Goal: Task Accomplishment & Management: Manage account settings

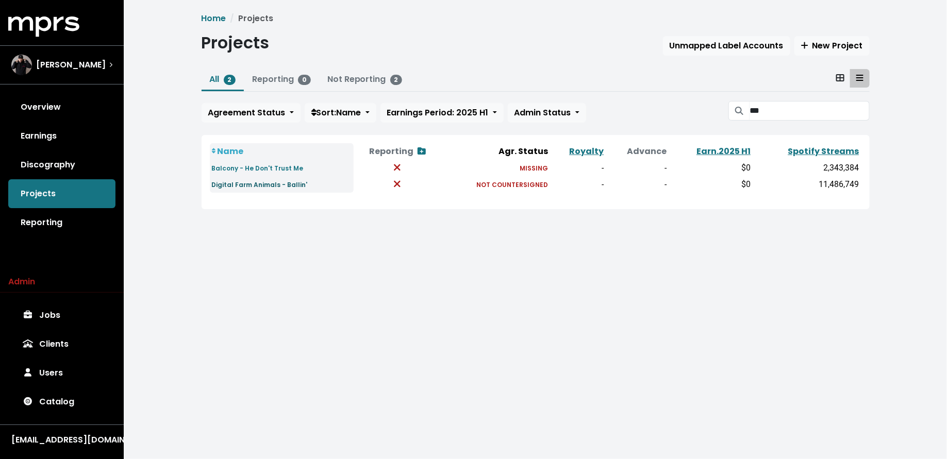
type input "***"
click at [266, 187] on small "Digital Farm Animals - Ballin'" at bounding box center [260, 184] width 96 height 9
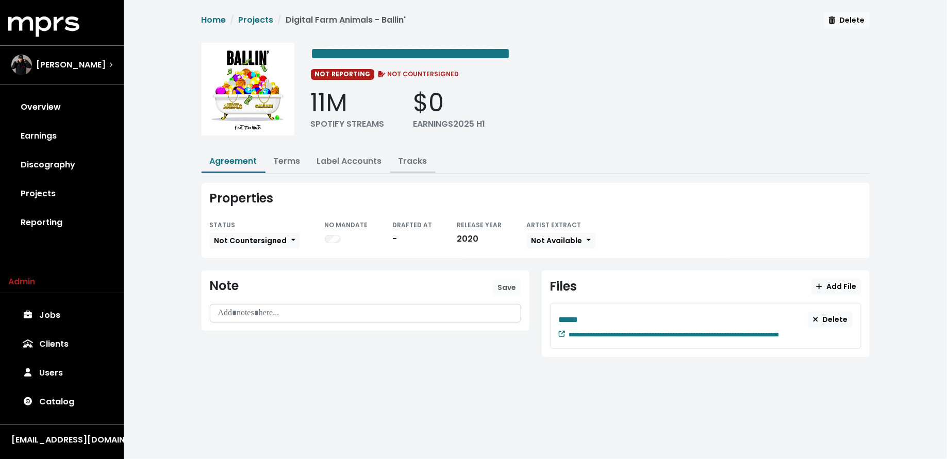
click at [414, 161] on link "Tracks" at bounding box center [412, 161] width 29 height 12
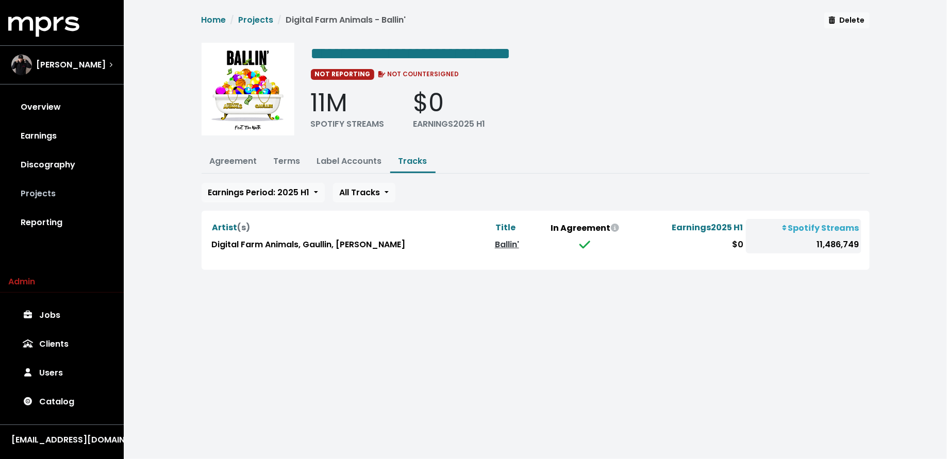
click at [59, 195] on link "Projects" at bounding box center [61, 193] width 107 height 29
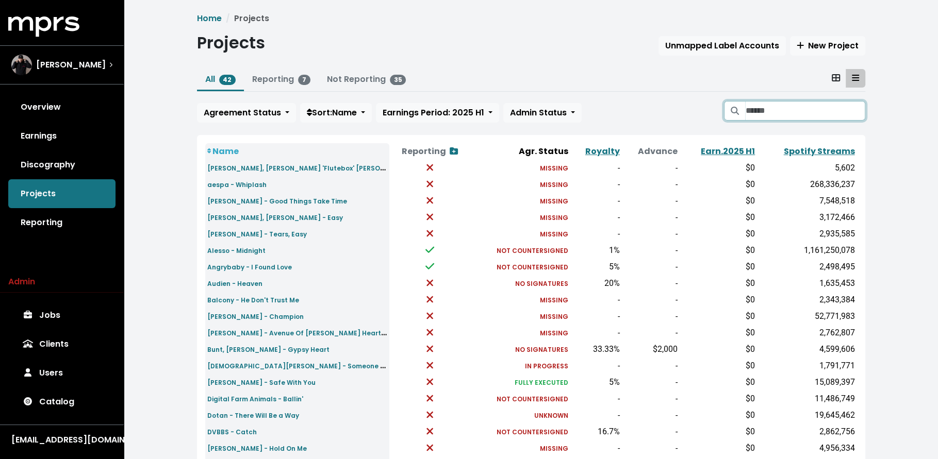
click at [813, 112] on input "Search projects" at bounding box center [805, 111] width 120 height 20
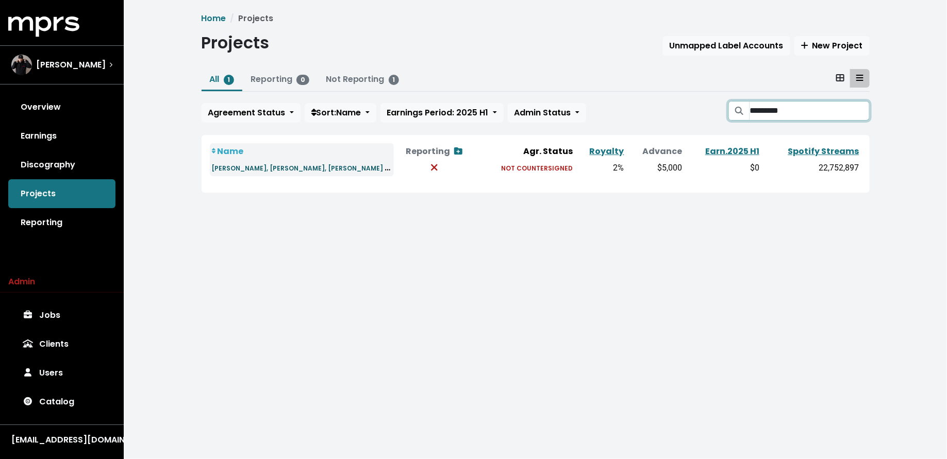
type input "*********"
click at [338, 172] on small "[PERSON_NAME], [PERSON_NAME], [PERSON_NAME] - All You Need is Love" at bounding box center [333, 168] width 243 height 12
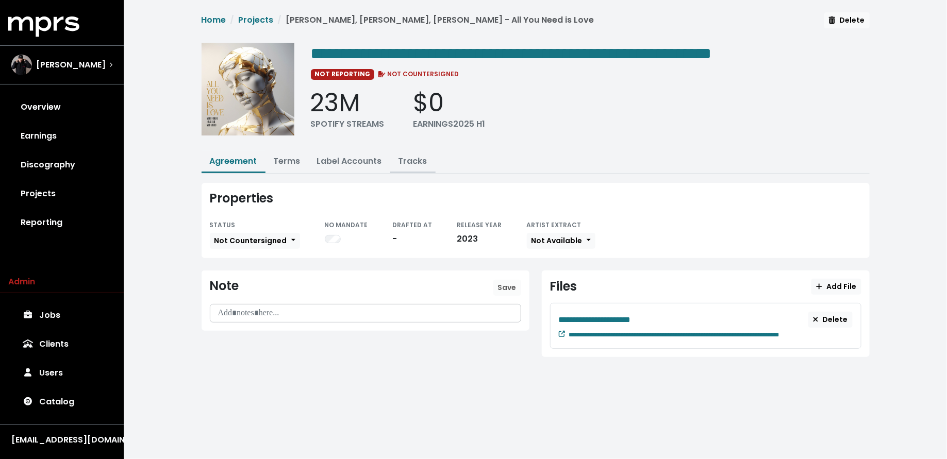
click at [417, 161] on link "Tracks" at bounding box center [412, 161] width 29 height 12
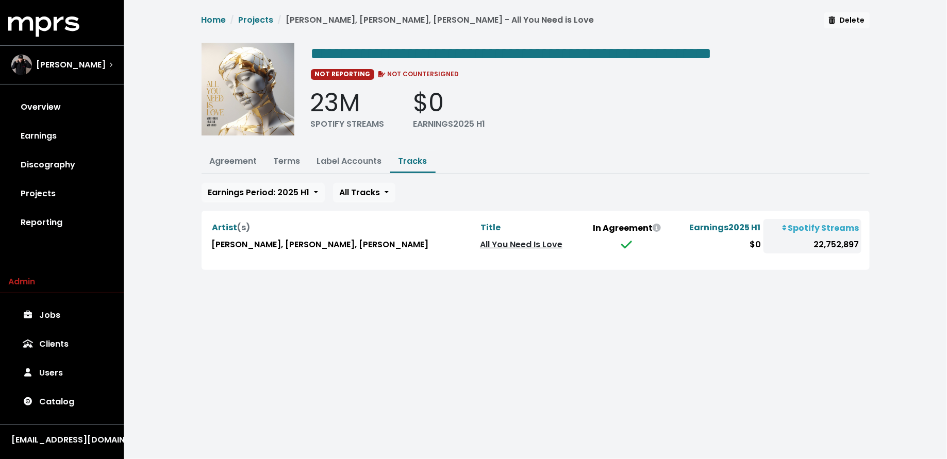
click at [480, 242] on link "All You Need Is Love" at bounding box center [521, 245] width 82 height 12
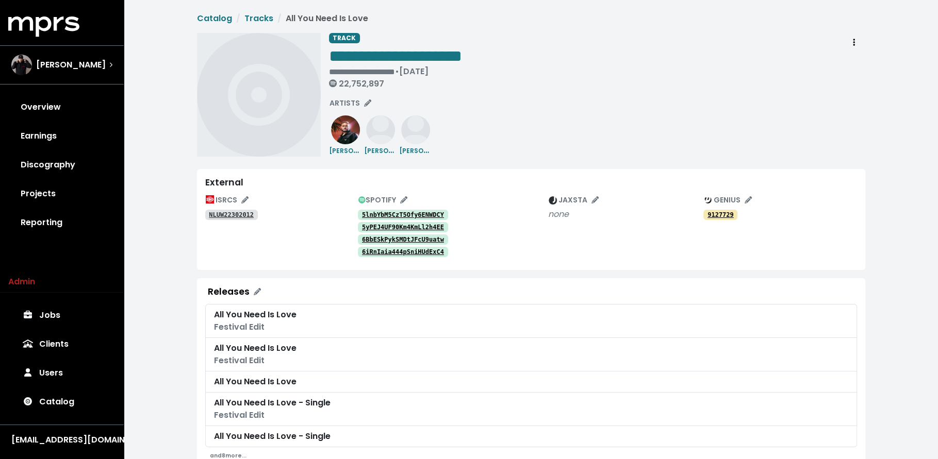
click at [376, 212] on tt "5lnbYbM5CzT5Ofy6ENWDCY" at bounding box center [403, 214] width 82 height 7
click at [417, 228] on tt "5yPEJ4UF90Km4KmLl2h4EE" at bounding box center [403, 227] width 82 height 7
click at [414, 236] on tt "6BbESkPykSMDtJFcU9uatw" at bounding box center [403, 239] width 82 height 7
click at [414, 250] on tt "6iRnIaia444pSniHUdExC4" at bounding box center [403, 251] width 82 height 7
click at [232, 217] on tt "NLUW22302012" at bounding box center [231, 214] width 45 height 7
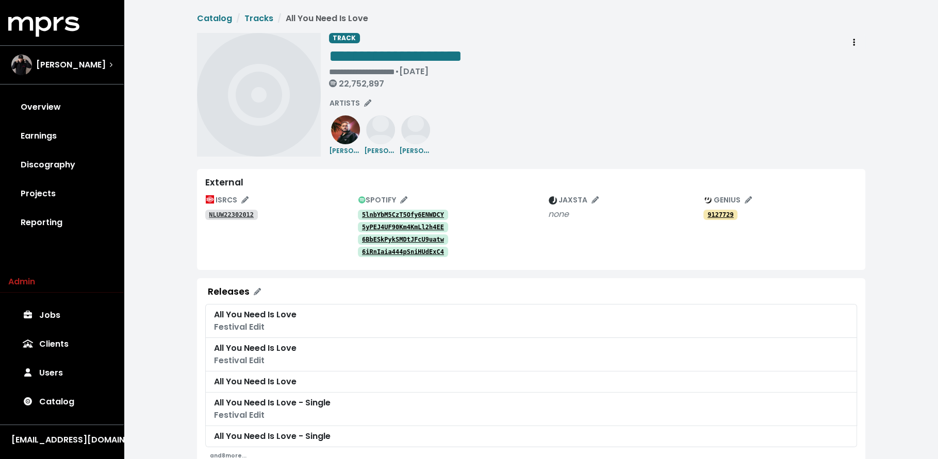
click at [426, 215] on tt "5lnbYbM5CzT5Ofy6ENWDCY" at bounding box center [403, 214] width 82 height 7
click at [389, 227] on tt "5yPEJ4UF90Km4KmLl2h4EE" at bounding box center [403, 227] width 82 height 7
click at [379, 237] on tt "6BbESkPykSMDtJFcU9uatw" at bounding box center [403, 239] width 82 height 7
click at [387, 252] on tt "6iRnIaia444pSniHUdExC4" at bounding box center [403, 251] width 82 height 7
click at [254, 17] on link "Tracks" at bounding box center [258, 18] width 29 height 12
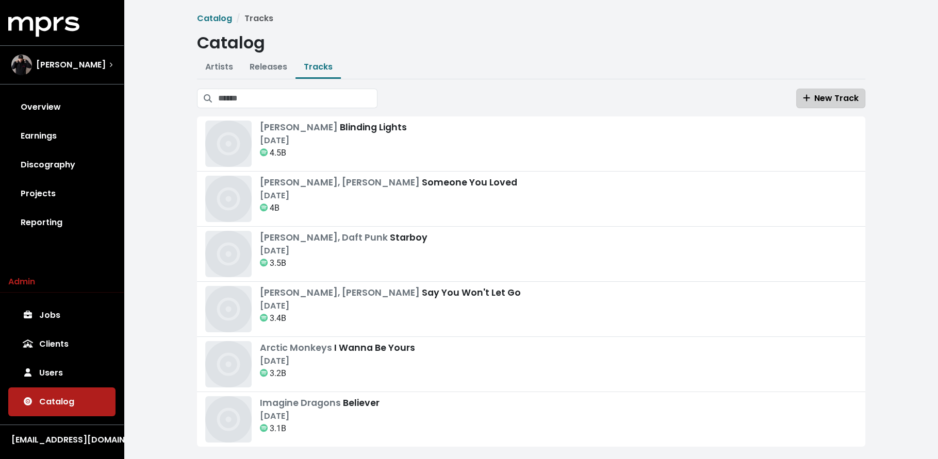
click at [807, 94] on icon "button" at bounding box center [805, 98] width 7 height 8
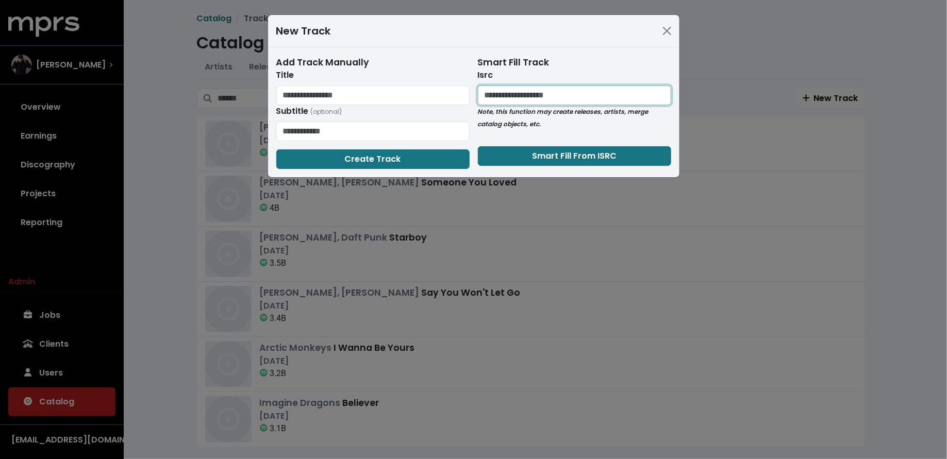
click at [489, 93] on input "text" at bounding box center [574, 96] width 193 height 20
paste input "**********"
type input "**********"
click at [524, 165] on div "**********" at bounding box center [574, 112] width 193 height 113
click at [525, 155] on button "Smart Fill From ISRC" at bounding box center [574, 156] width 193 height 20
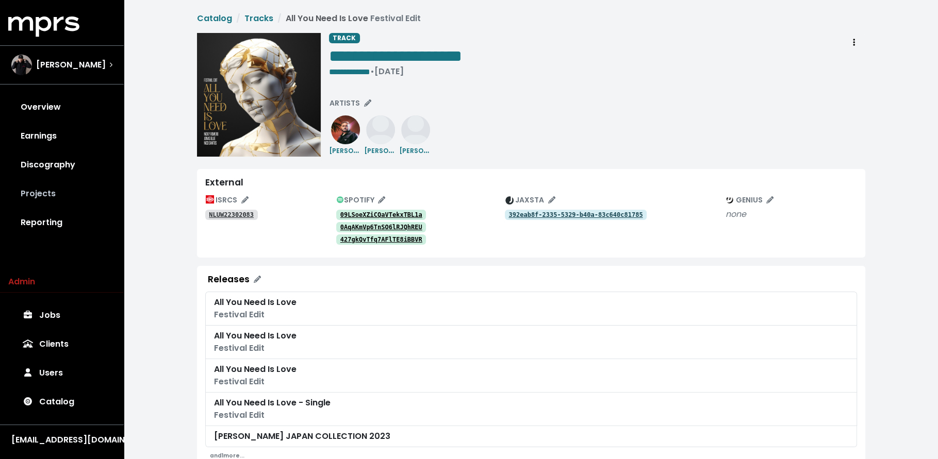
click at [54, 189] on link "Projects" at bounding box center [61, 193] width 107 height 29
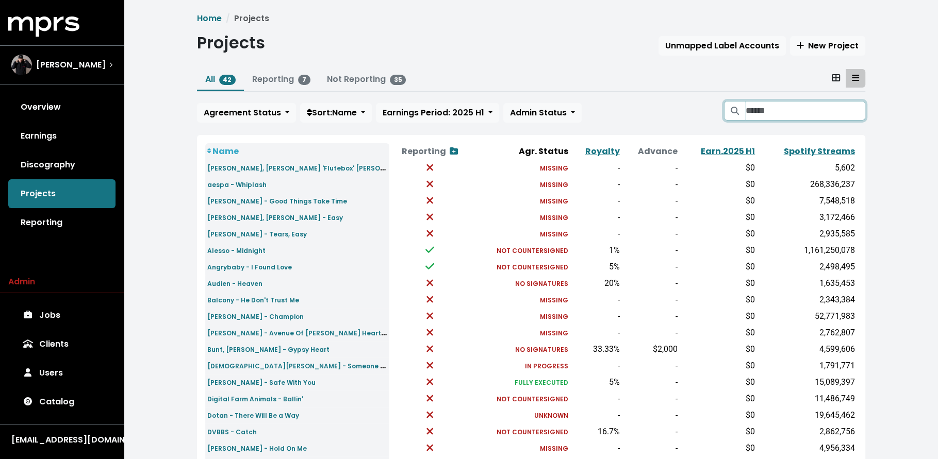
click at [792, 112] on input "Search projects" at bounding box center [805, 111] width 120 height 20
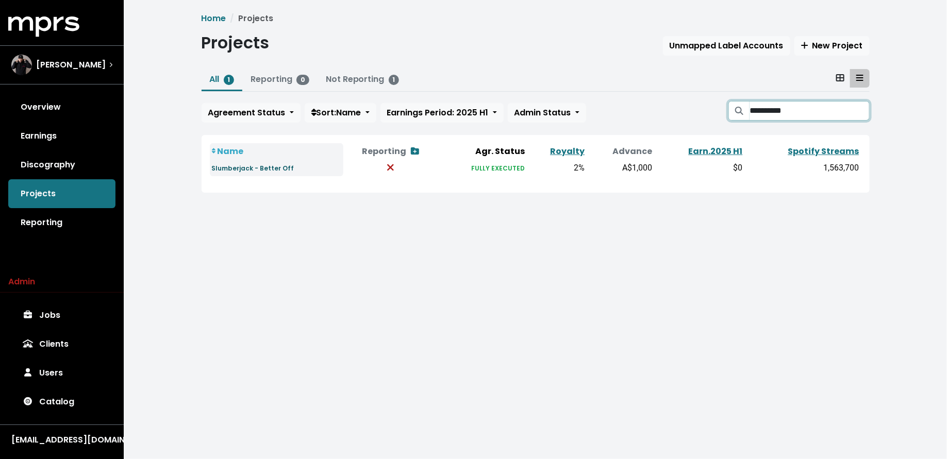
type input "**********"
click at [280, 169] on small "Slumberjack - Better Off" at bounding box center [253, 168] width 82 height 9
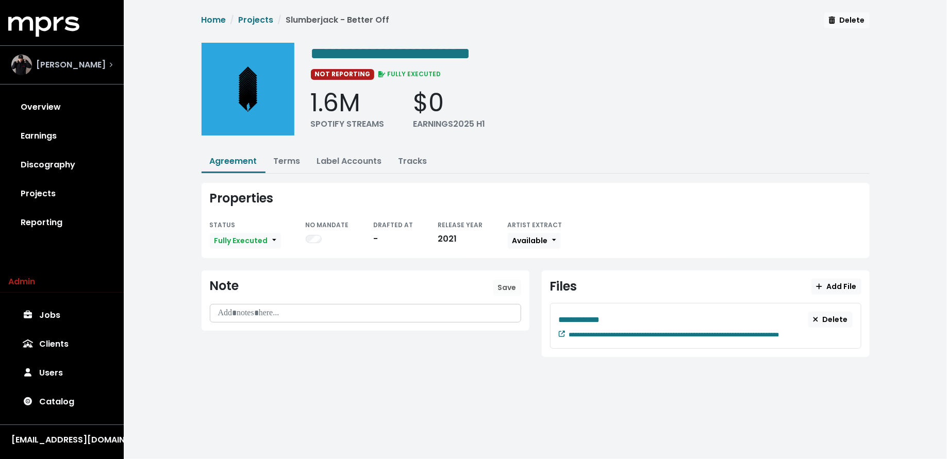
click at [77, 59] on span "Neil Ormandy" at bounding box center [71, 65] width 70 height 12
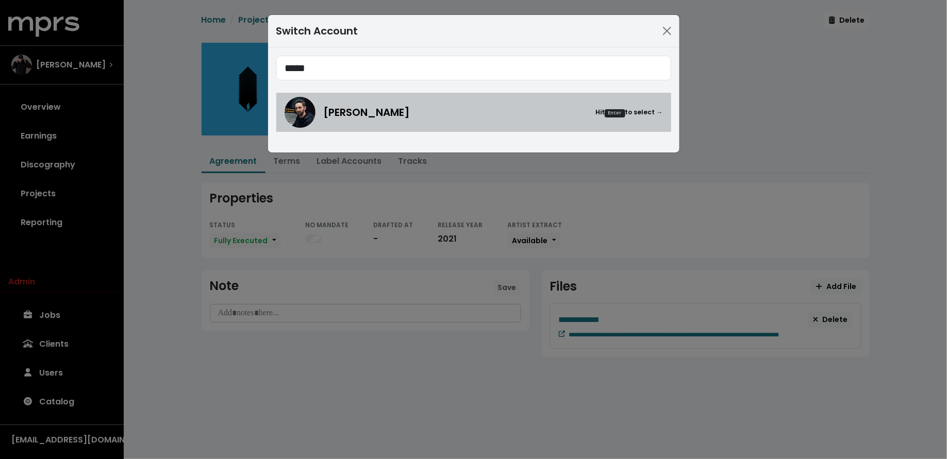
type input "*****"
click at [304, 115] on img at bounding box center [300, 112] width 31 height 31
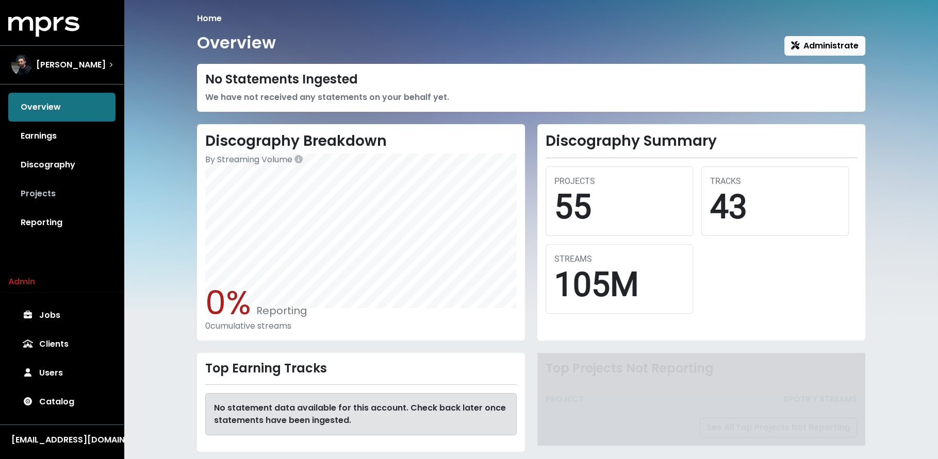
click at [79, 193] on link "Projects" at bounding box center [61, 193] width 107 height 29
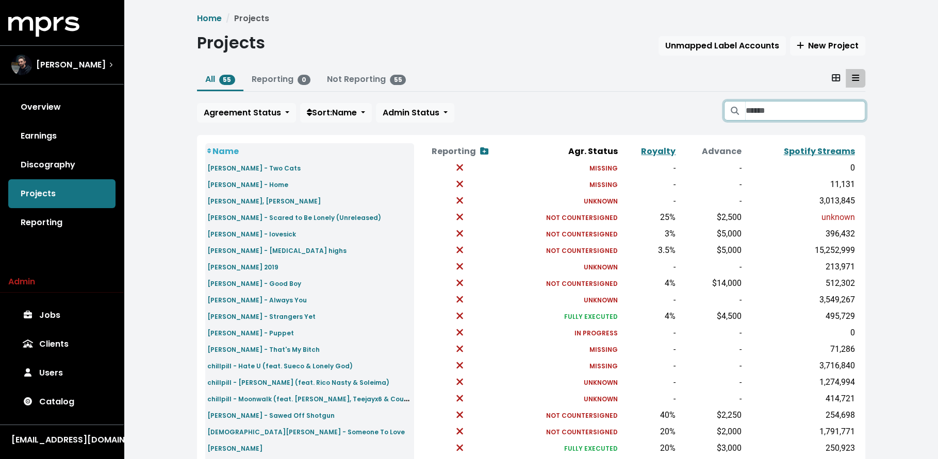
click at [783, 112] on input "Search projects" at bounding box center [805, 111] width 120 height 20
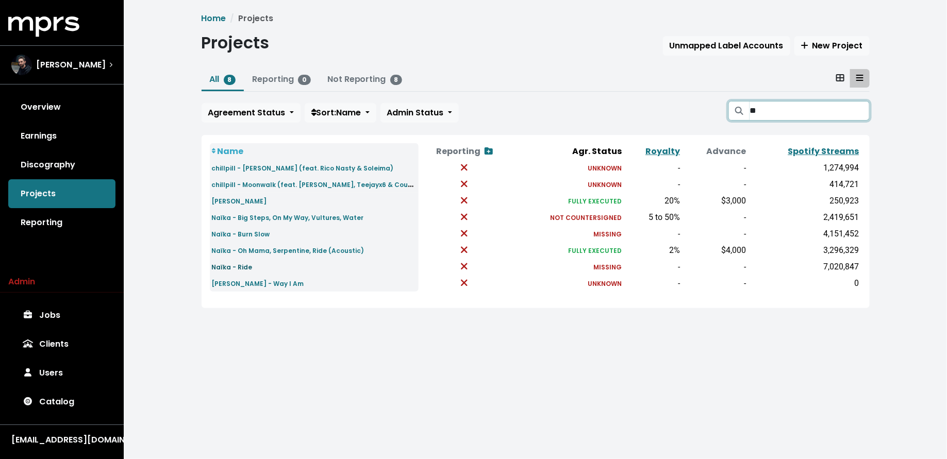
type input "**"
click at [239, 268] on small "Naïka - Ride" at bounding box center [232, 267] width 41 height 9
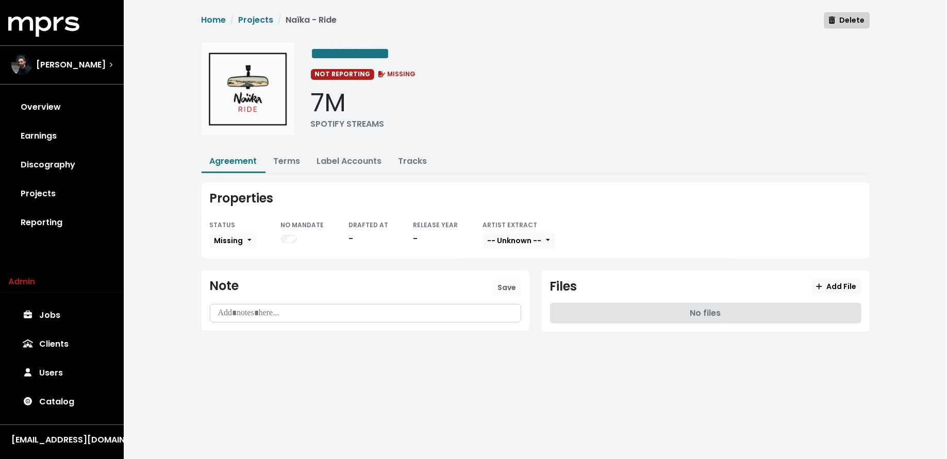
click at [861, 18] on span "Delete" at bounding box center [847, 20] width 36 height 10
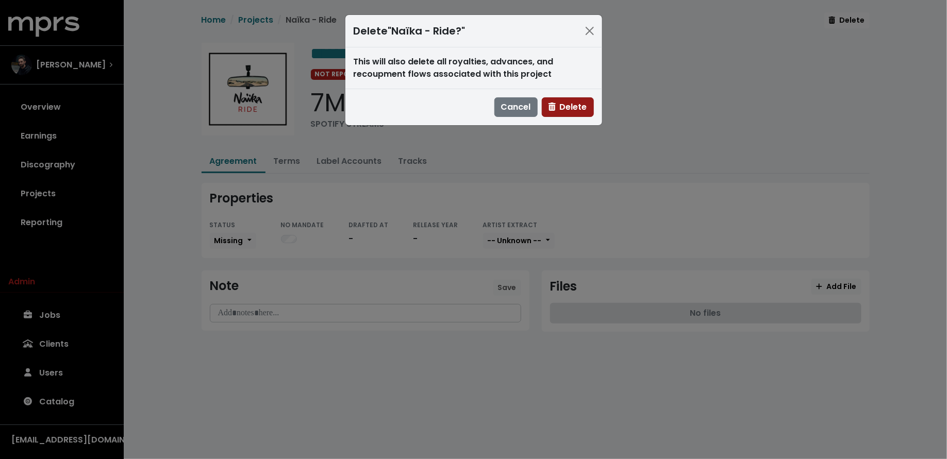
click at [575, 110] on span "Delete" at bounding box center [567, 107] width 39 height 12
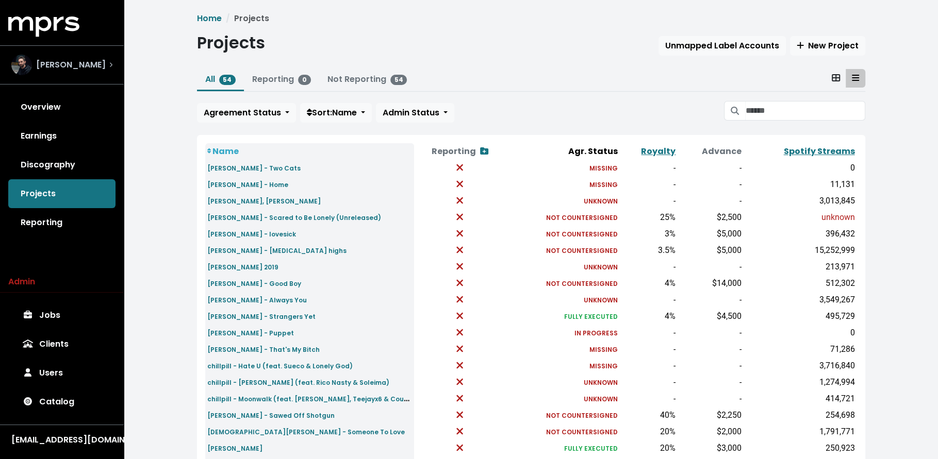
click at [95, 71] on div "Jason Strong" at bounding box center [61, 65] width 101 height 21
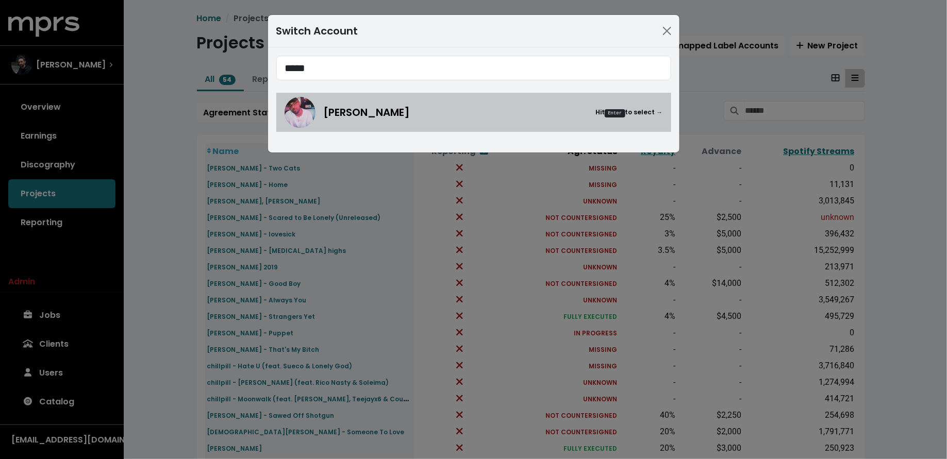
type input "*****"
click at [338, 113] on span "Sunny Kale" at bounding box center [367, 112] width 87 height 15
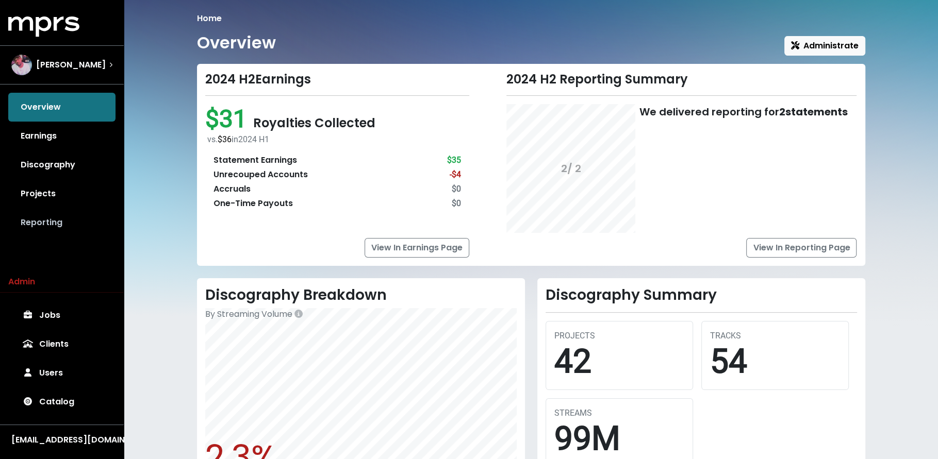
click at [35, 226] on link "Reporting" at bounding box center [61, 222] width 107 height 29
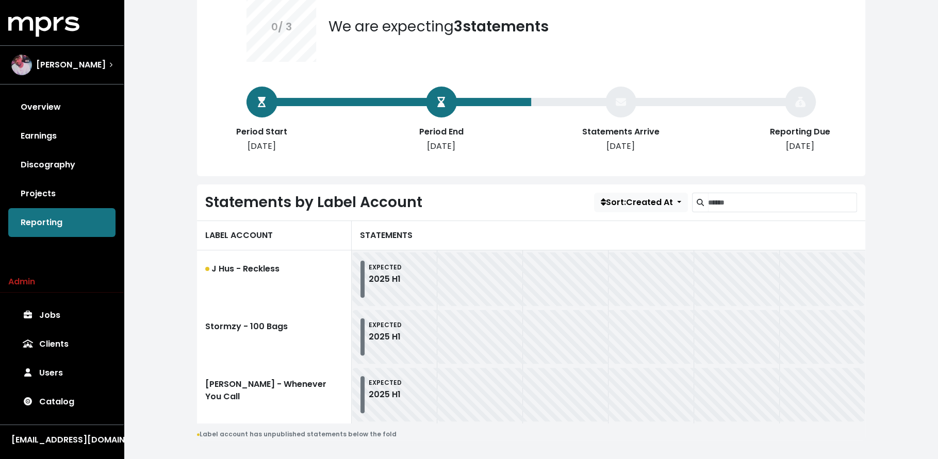
scroll to position [142, 0]
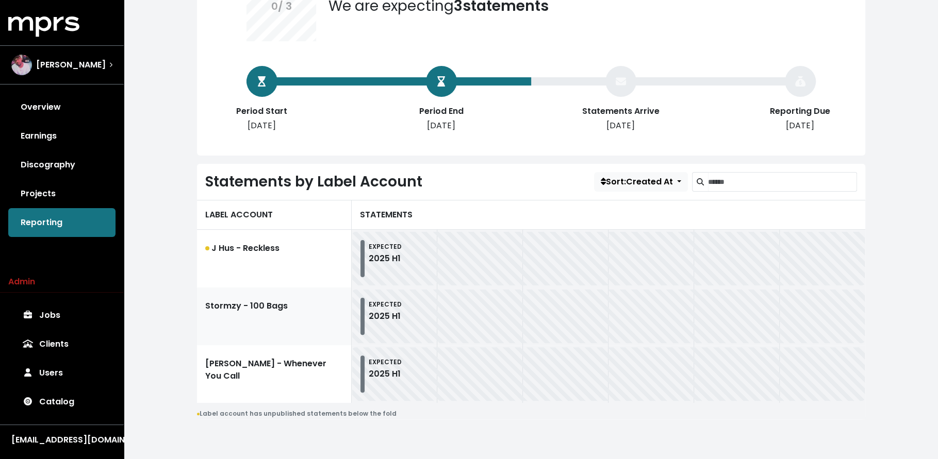
click at [213, 318] on link "Stormzy - 100 Bags" at bounding box center [274, 317] width 155 height 58
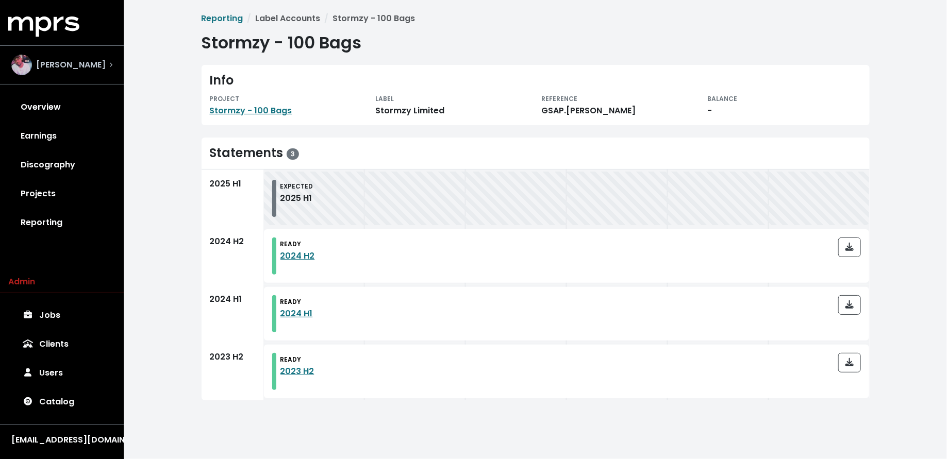
click at [76, 69] on span "Sunny Kale" at bounding box center [71, 65] width 70 height 12
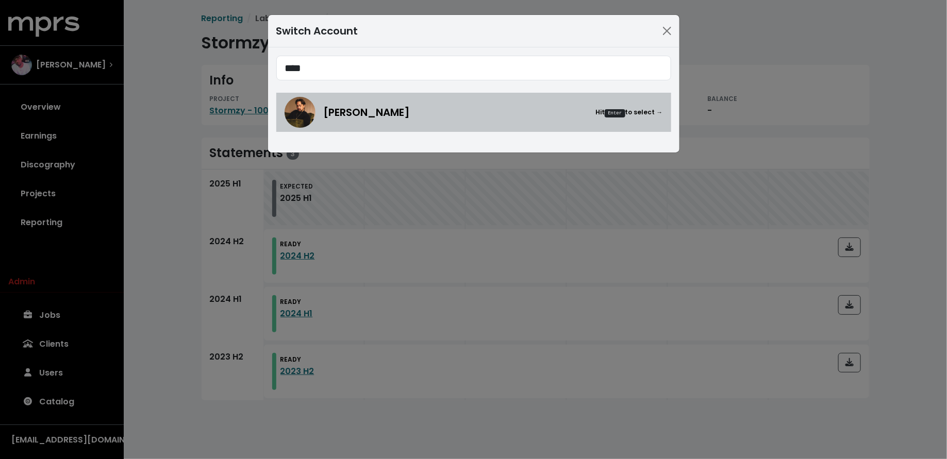
type input "****"
click at [384, 111] on div "Nate Fox Hit Enter to select →" at bounding box center [493, 112] width 339 height 15
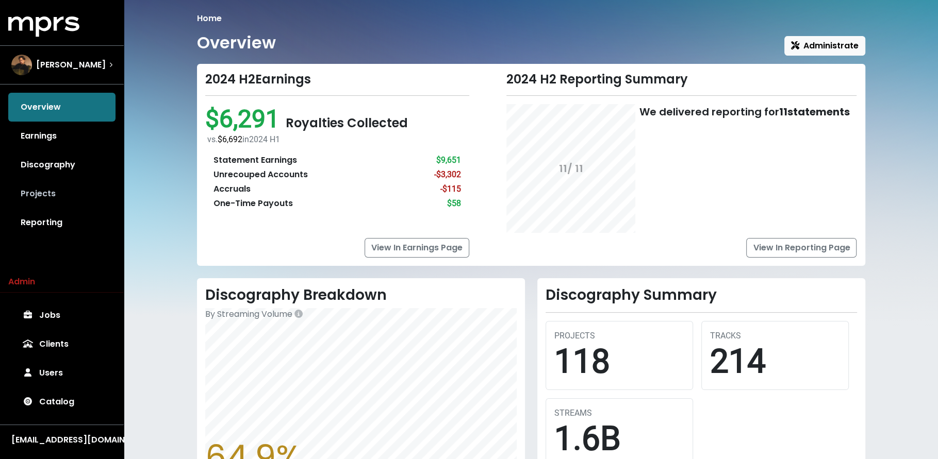
click at [34, 189] on link "Projects" at bounding box center [61, 193] width 107 height 29
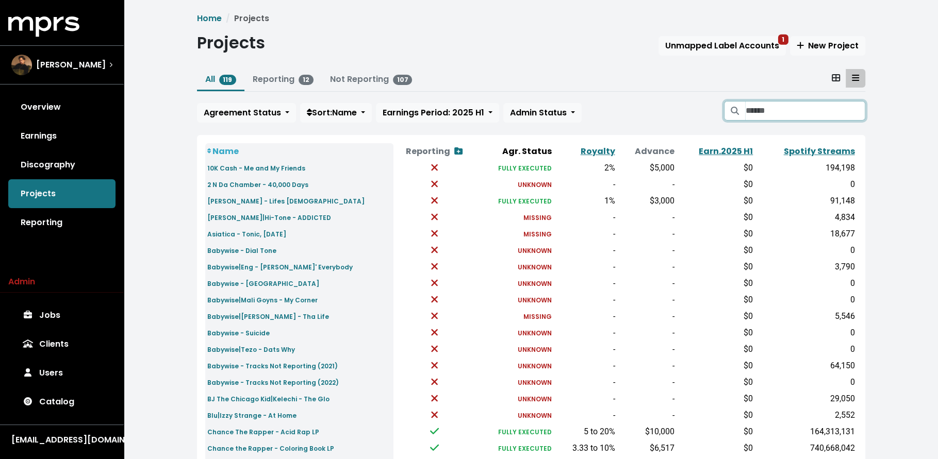
click at [760, 113] on input "Search projects" at bounding box center [805, 111] width 120 height 20
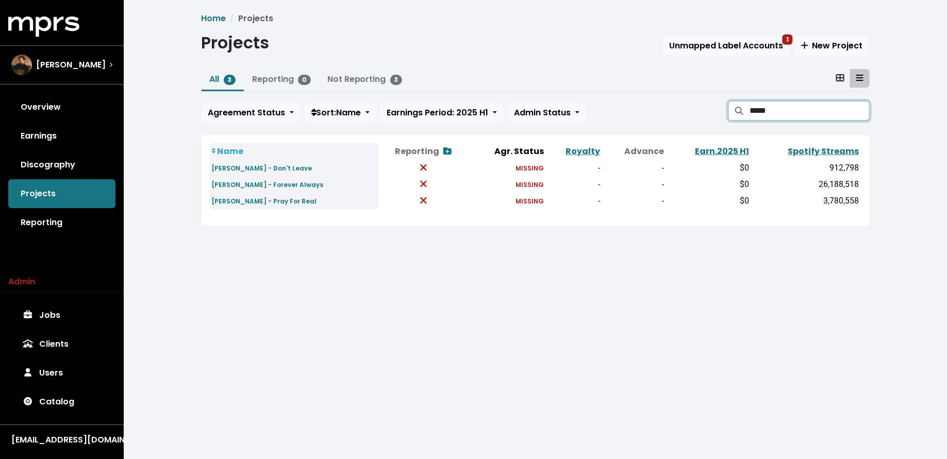
type input "*****"
click at [254, 200] on small "[PERSON_NAME] - Pray For Real" at bounding box center [264, 201] width 105 height 9
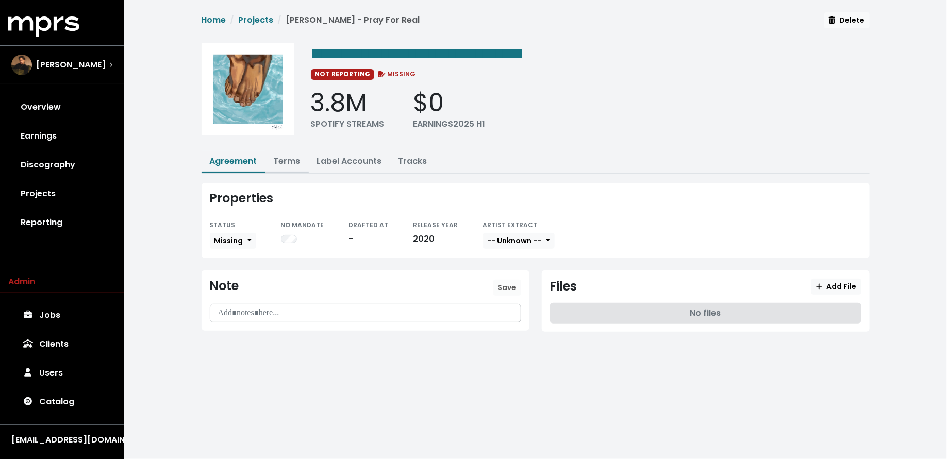
click at [286, 163] on link "Terms" at bounding box center [287, 161] width 27 height 12
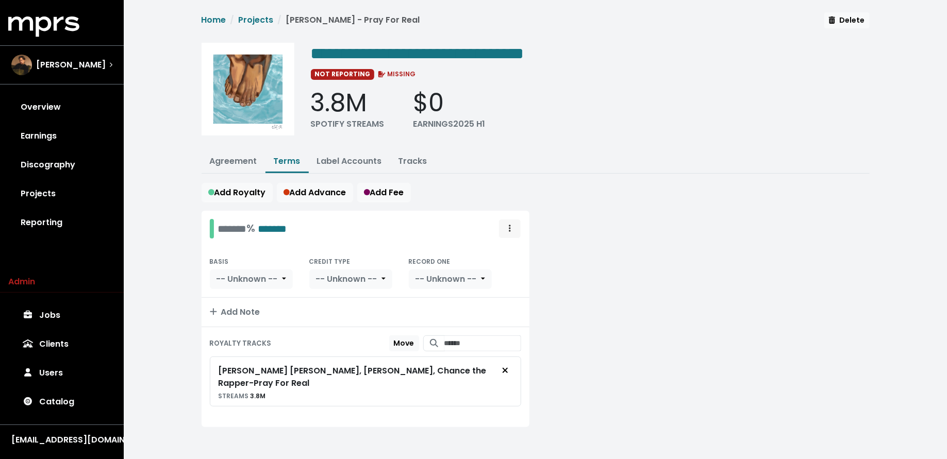
click at [506, 224] on span "Royalty administration options" at bounding box center [509, 229] width 9 height 12
click at [505, 244] on link "Move" at bounding box center [479, 251] width 81 height 16
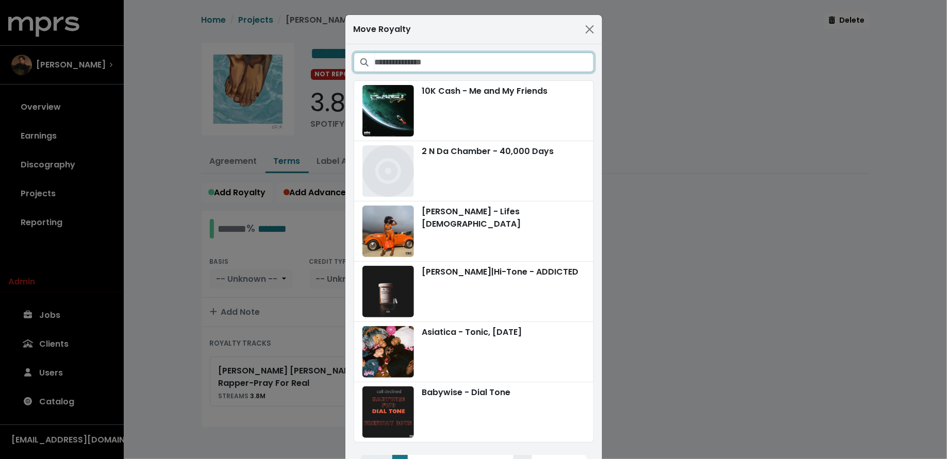
click at [510, 62] on input "Search projects" at bounding box center [484, 63] width 219 height 20
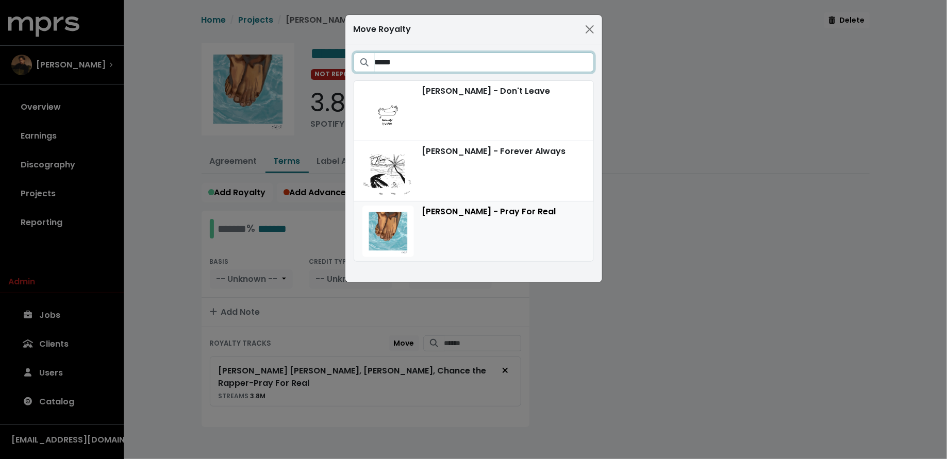
type input "*****"
click at [535, 226] on div "[PERSON_NAME] - Pray For Real" at bounding box center [473, 232] width 223 height 52
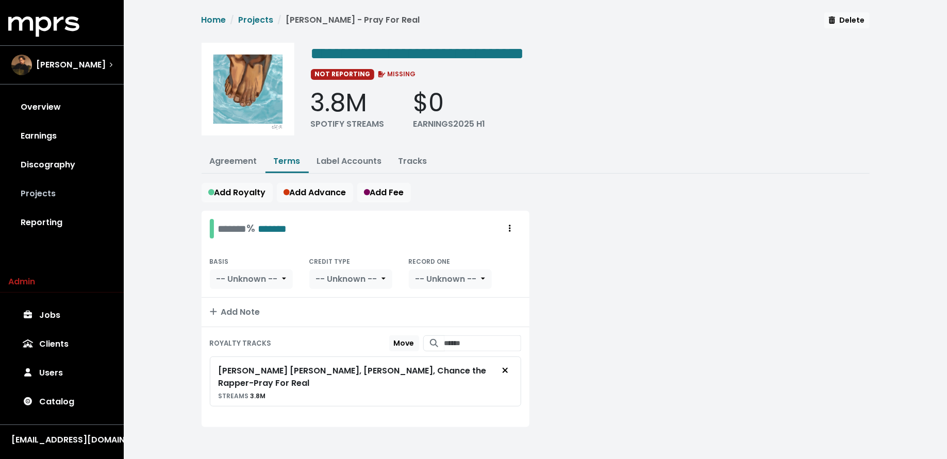
click at [76, 201] on link "Projects" at bounding box center [61, 193] width 107 height 29
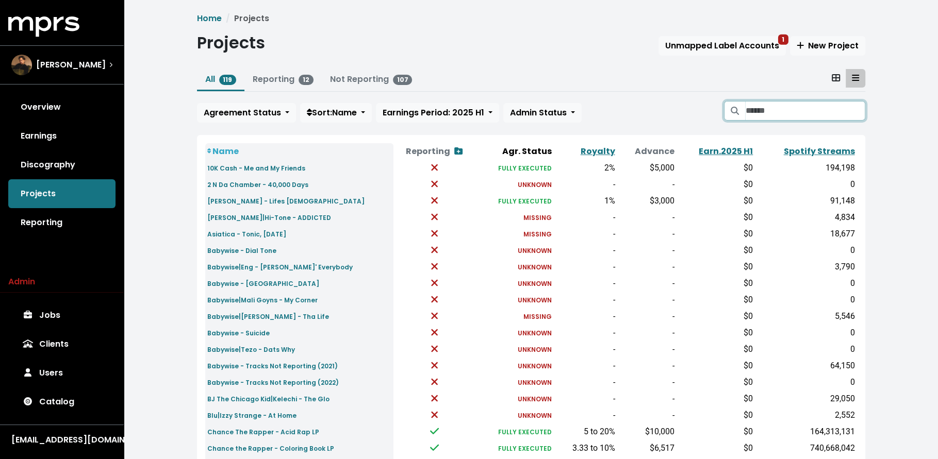
click at [785, 101] on input "Search projects" at bounding box center [805, 111] width 120 height 20
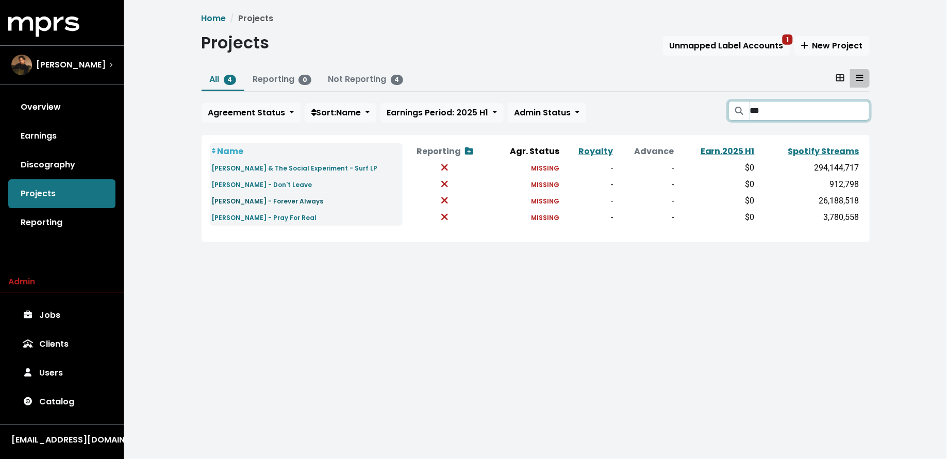
type input "***"
click at [252, 202] on small "Peter Cottontale - Forever Always" at bounding box center [268, 201] width 112 height 9
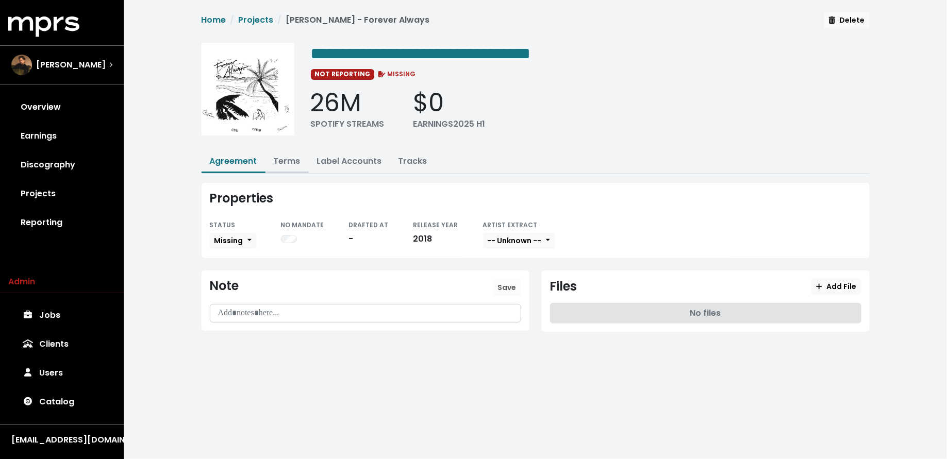
click at [275, 157] on link "Terms" at bounding box center [287, 161] width 27 height 12
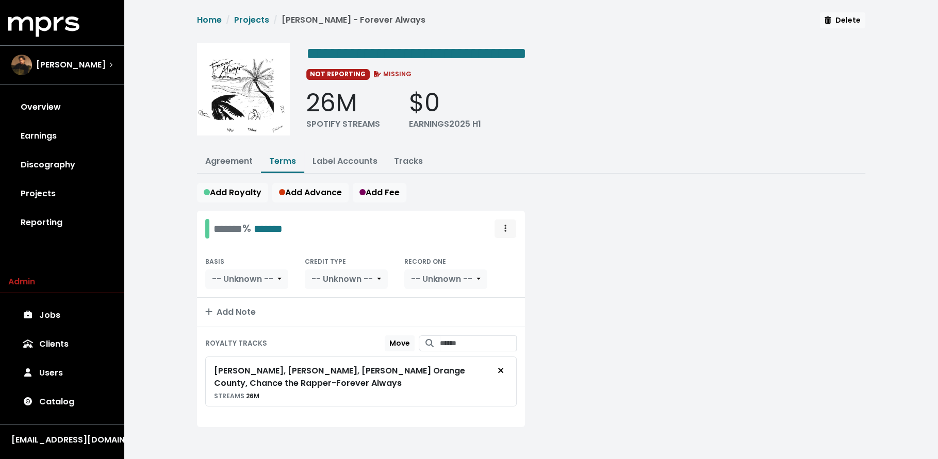
click at [503, 227] on span "Royalty administration options" at bounding box center [504, 229] width 9 height 12
click at [504, 246] on link "Move" at bounding box center [474, 251] width 81 height 16
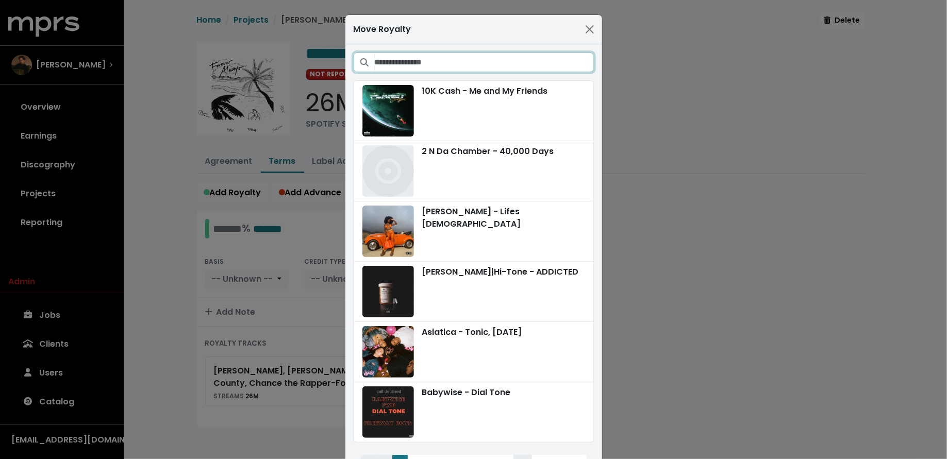
click at [463, 66] on input "Search projects" at bounding box center [484, 63] width 219 height 20
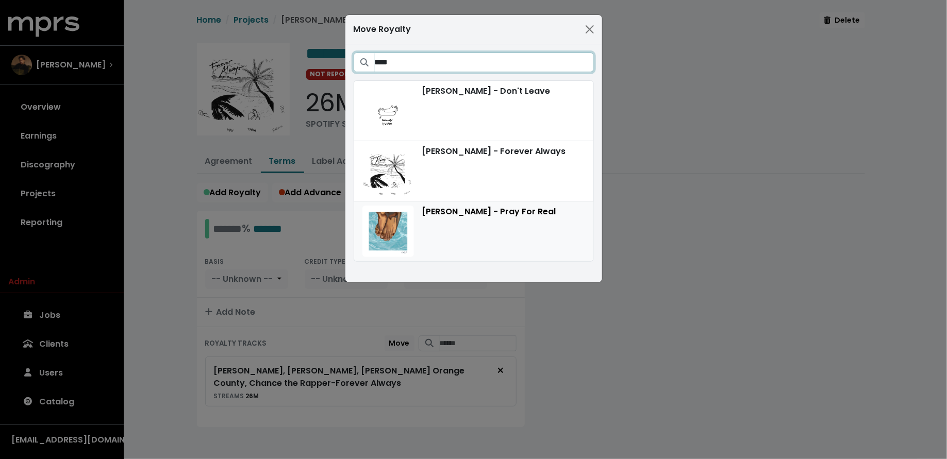
type input "****"
click at [443, 236] on div "[PERSON_NAME] - Pray For Real" at bounding box center [473, 232] width 223 height 52
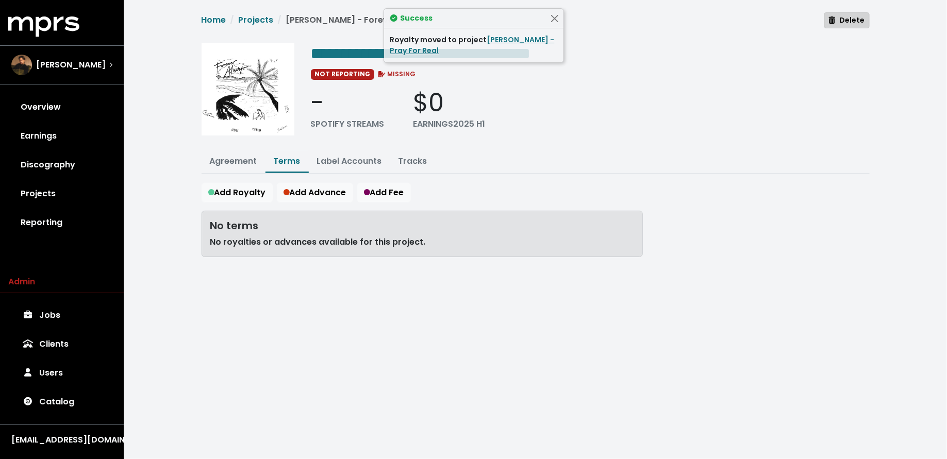
click at [841, 26] on button "Delete" at bounding box center [846, 20] width 45 height 16
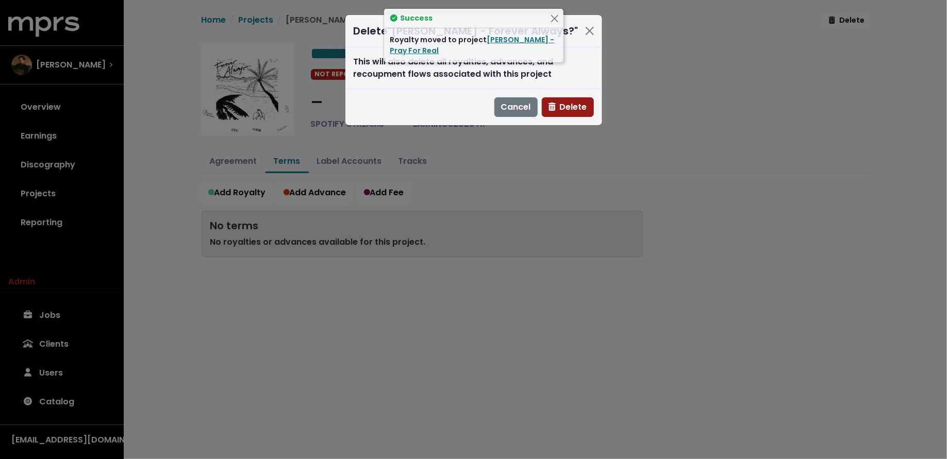
click at [573, 105] on span "Delete" at bounding box center [567, 107] width 39 height 12
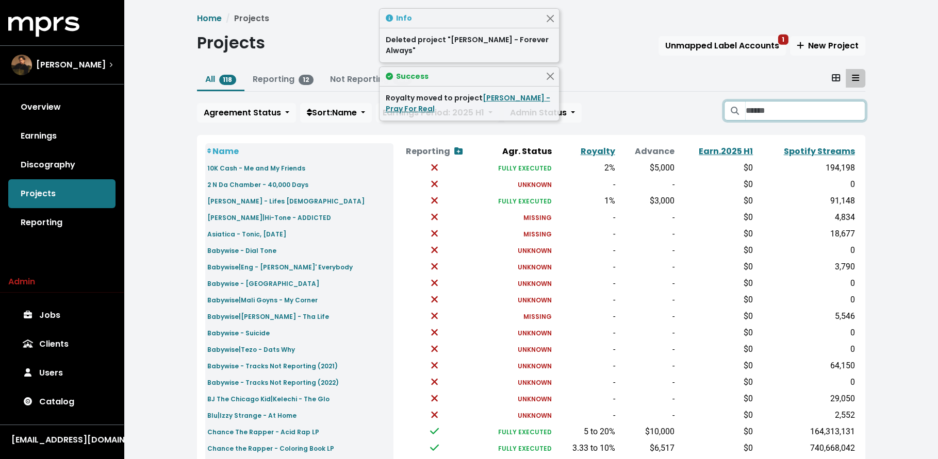
click at [828, 107] on input "Search projects" at bounding box center [805, 111] width 120 height 20
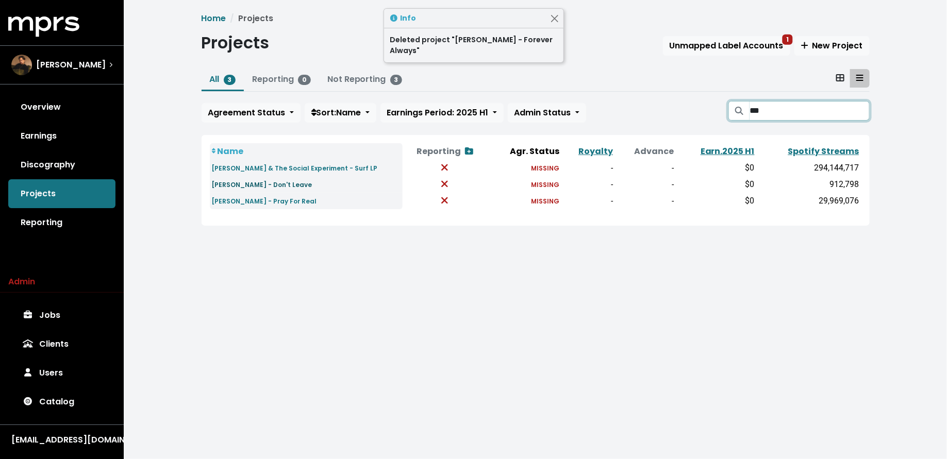
type input "***"
click at [292, 186] on small "Peter CottonTale - Don't Leave" at bounding box center [262, 184] width 101 height 9
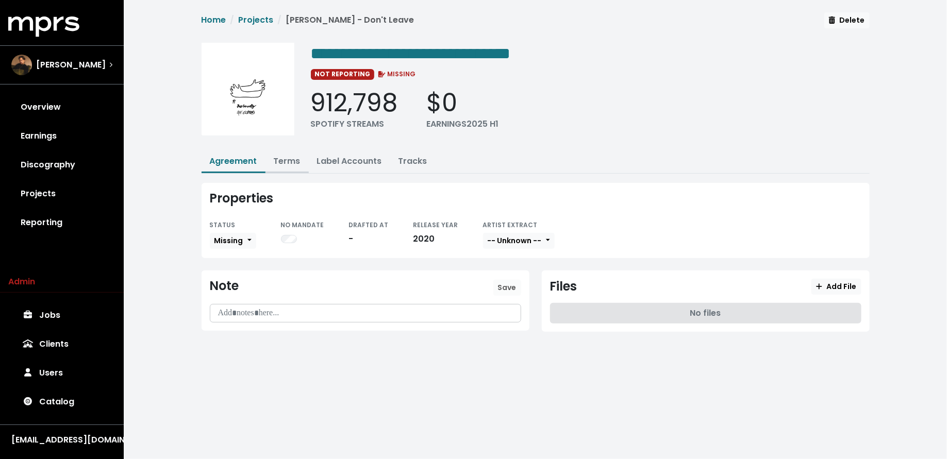
click at [290, 157] on link "Terms" at bounding box center [287, 161] width 27 height 12
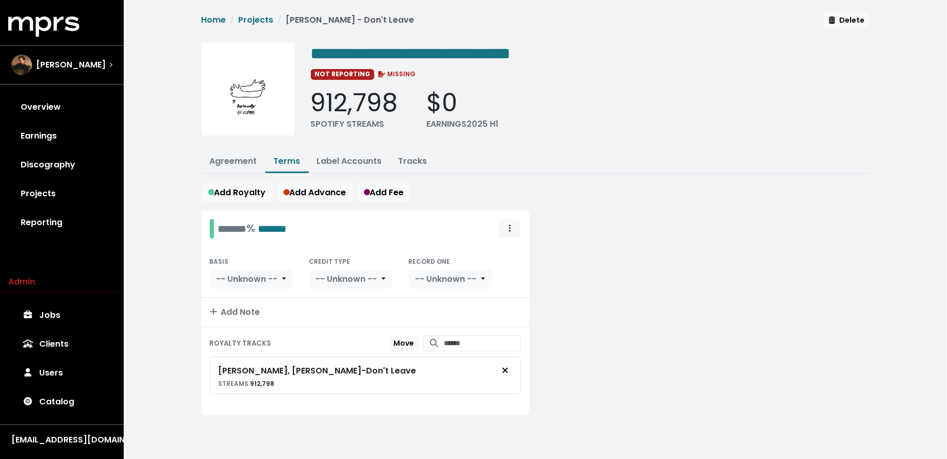
click at [510, 223] on span "Royalty administration options" at bounding box center [510, 229] width 2 height 12
click at [507, 246] on link "Move" at bounding box center [479, 251] width 81 height 16
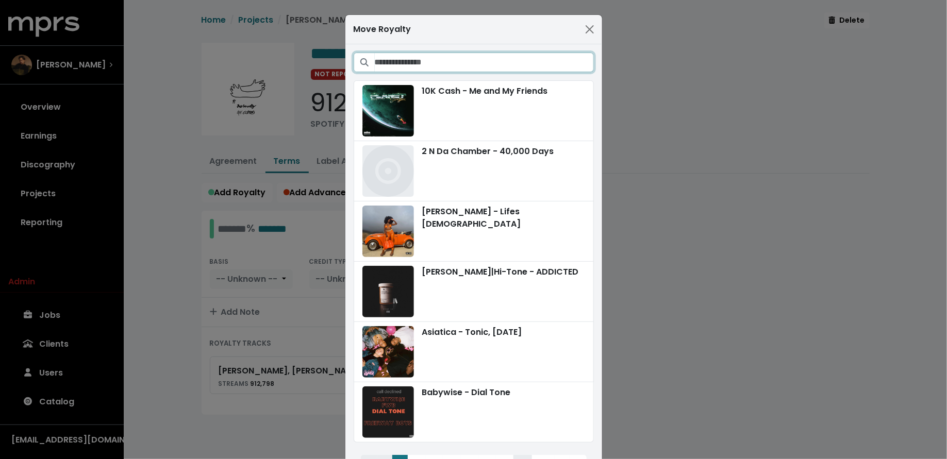
click at [447, 59] on input "Search projects" at bounding box center [484, 63] width 219 height 20
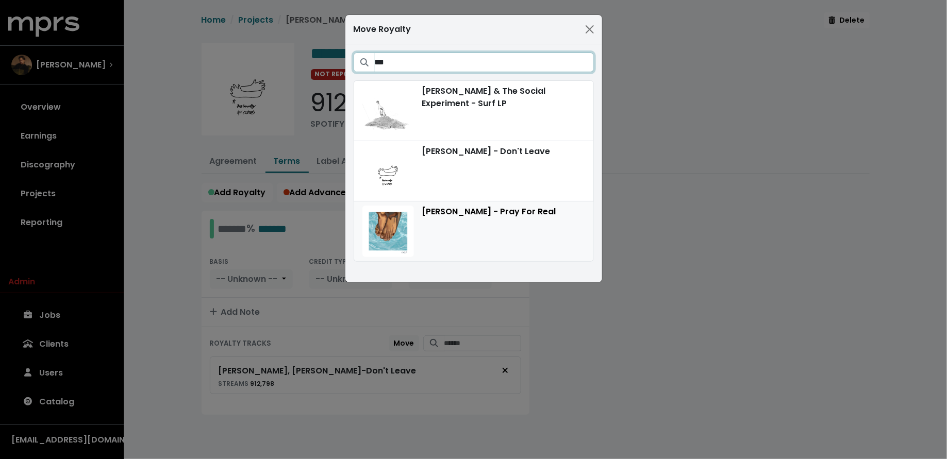
type input "***"
click at [454, 224] on div "[PERSON_NAME] - Pray For Real" at bounding box center [473, 232] width 223 height 52
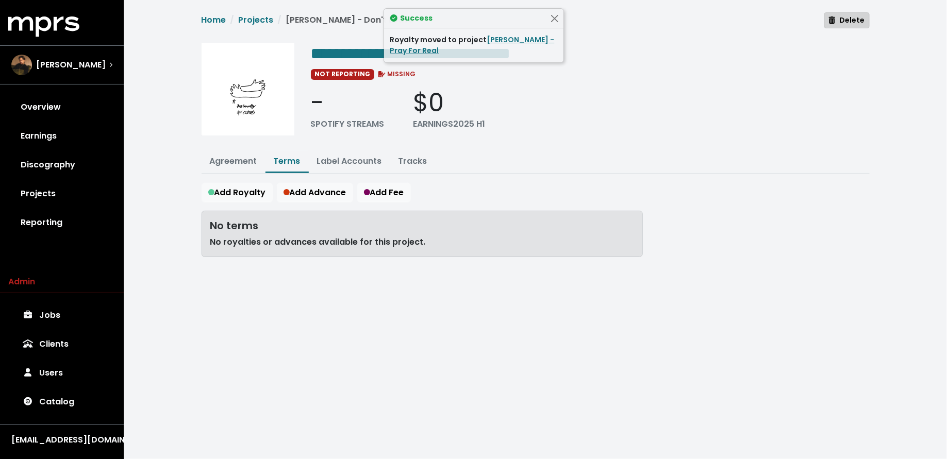
click at [842, 27] on button "Delete" at bounding box center [846, 20] width 45 height 16
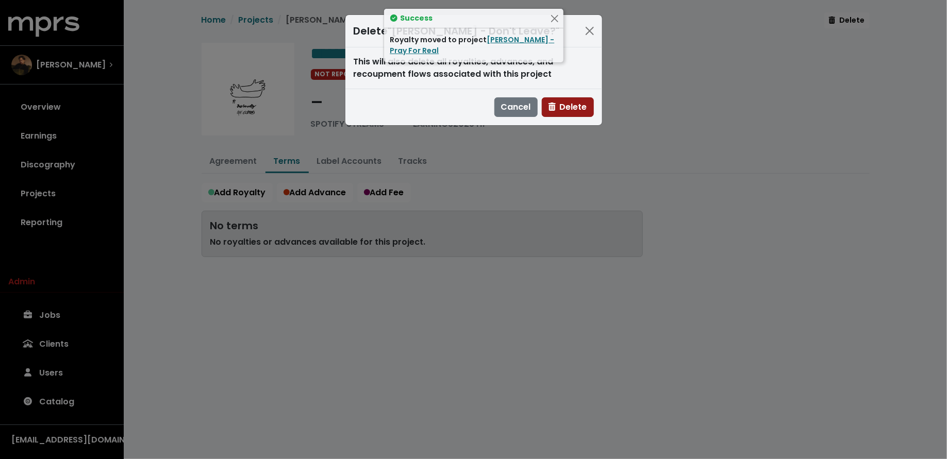
click at [578, 103] on span "Delete" at bounding box center [567, 107] width 39 height 12
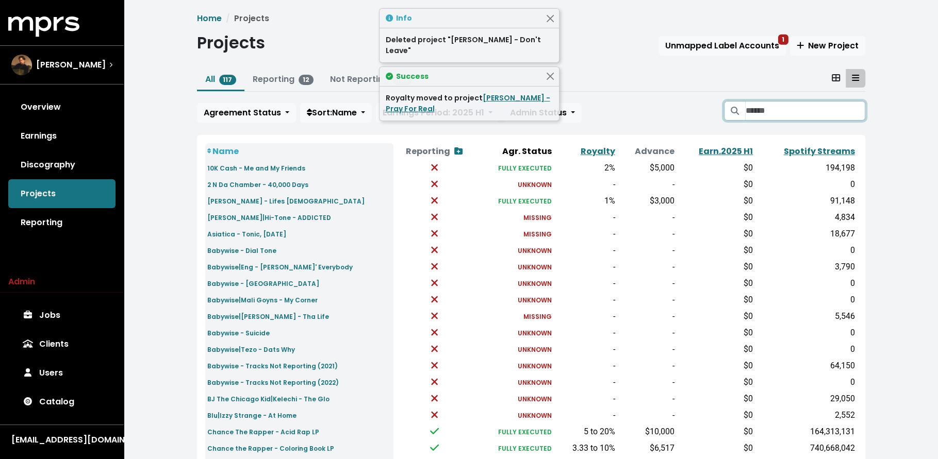
click at [812, 108] on input "Search projects" at bounding box center [805, 111] width 120 height 20
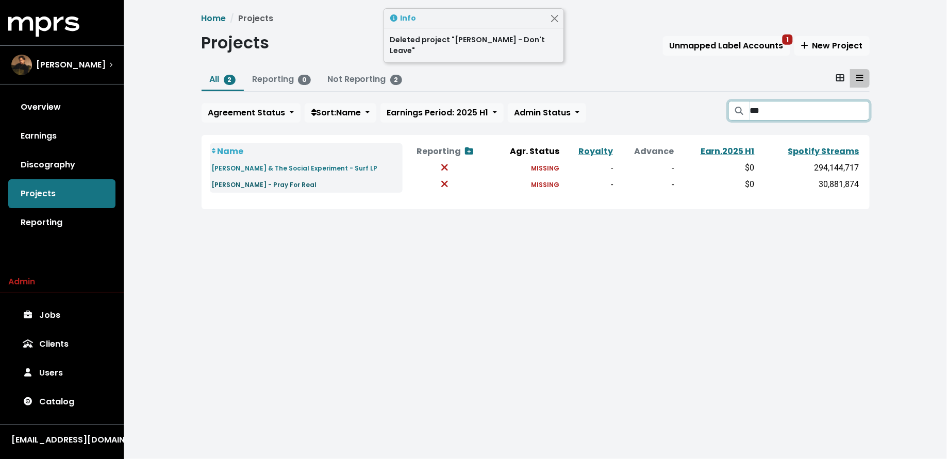
type input "***"
click at [237, 179] on link "[PERSON_NAME] - Pray For Real" at bounding box center [264, 184] width 105 height 12
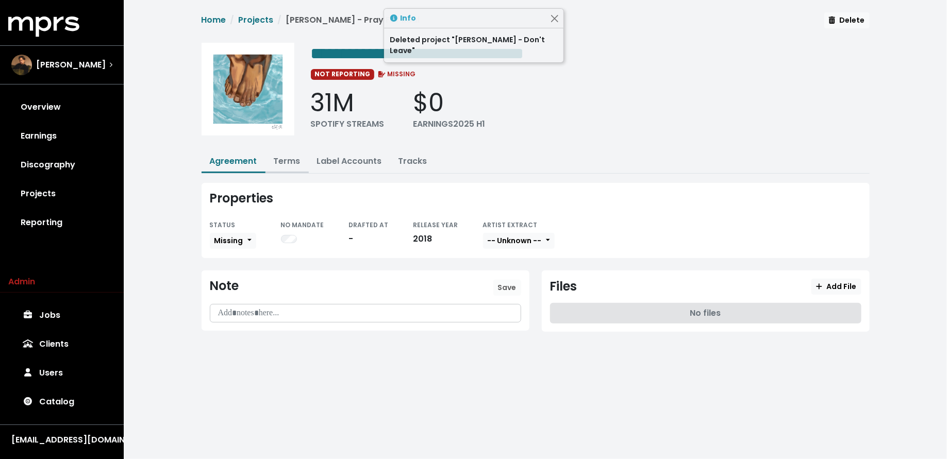
click at [292, 160] on link "Terms" at bounding box center [287, 161] width 27 height 12
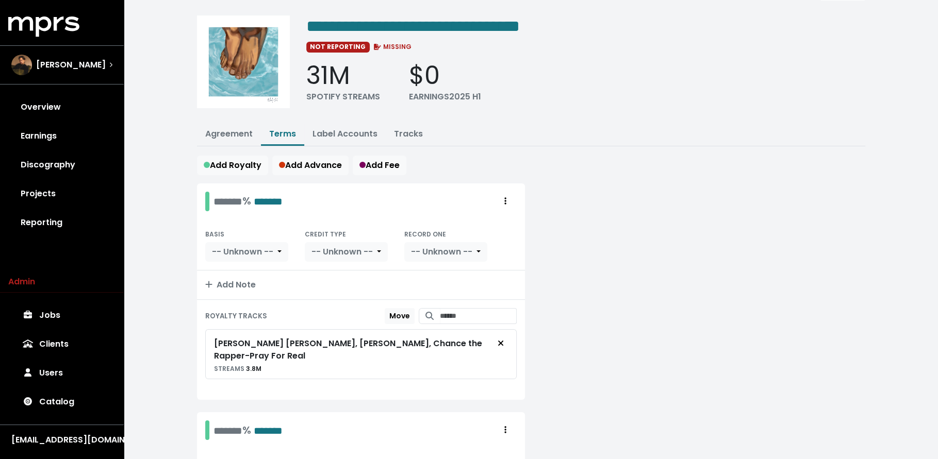
scroll to position [41, 0]
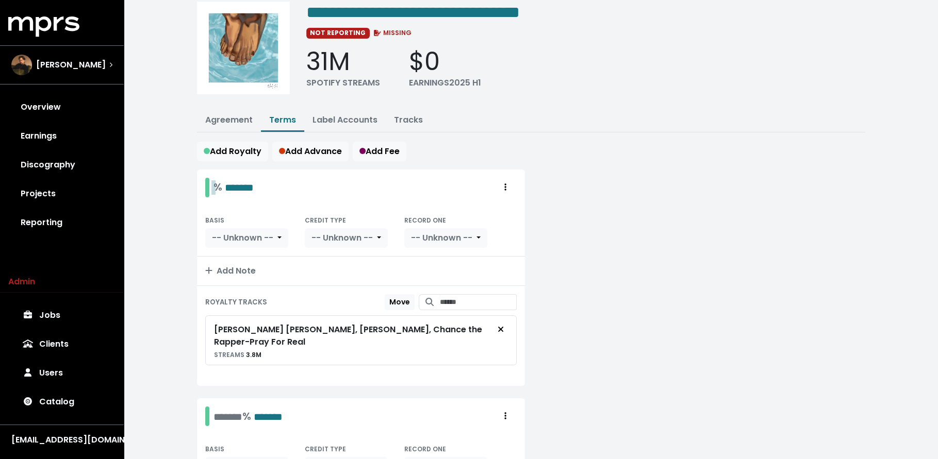
click at [219, 189] on div "% *******" at bounding box center [233, 187] width 40 height 16
click at [219, 239] on span "-- Unknown --" at bounding box center [242, 238] width 61 height 12
click at [228, 306] on link "Net Artist Receipts" at bounding box center [253, 310] width 95 height 16
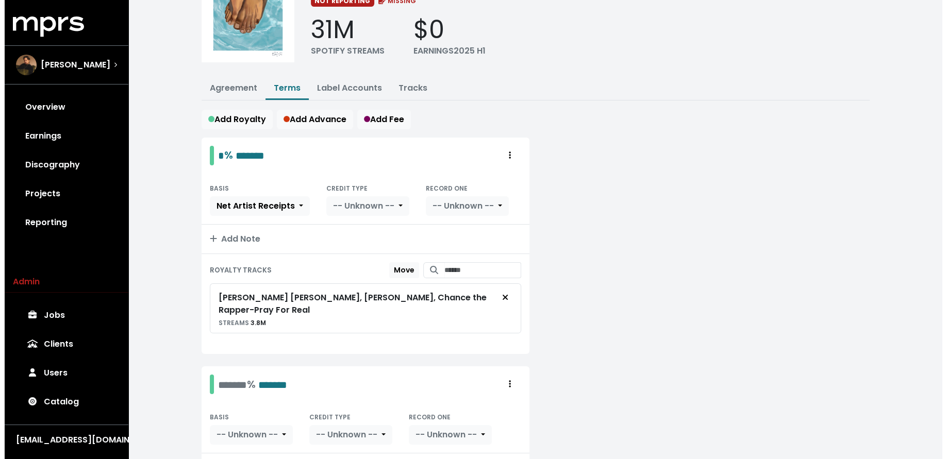
scroll to position [164, 0]
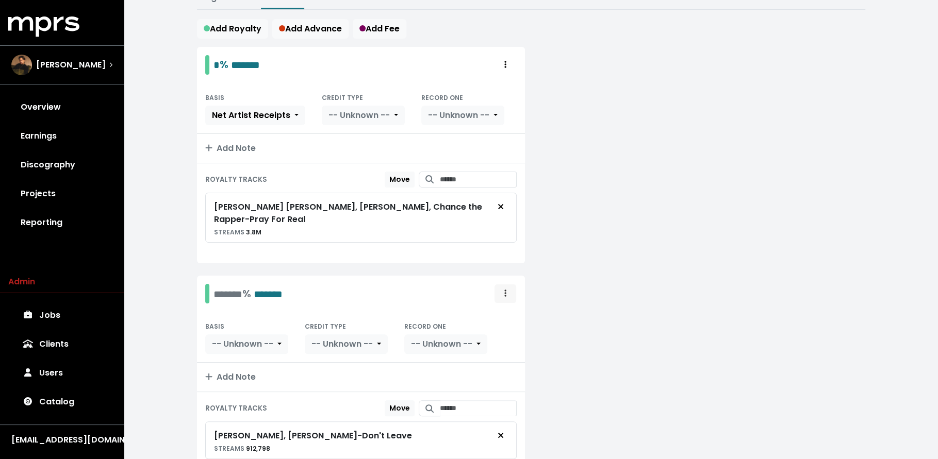
click at [509, 288] on span "Royalty administration options" at bounding box center [504, 294] width 9 height 12
click at [495, 325] on link "Delete" at bounding box center [474, 333] width 81 height 16
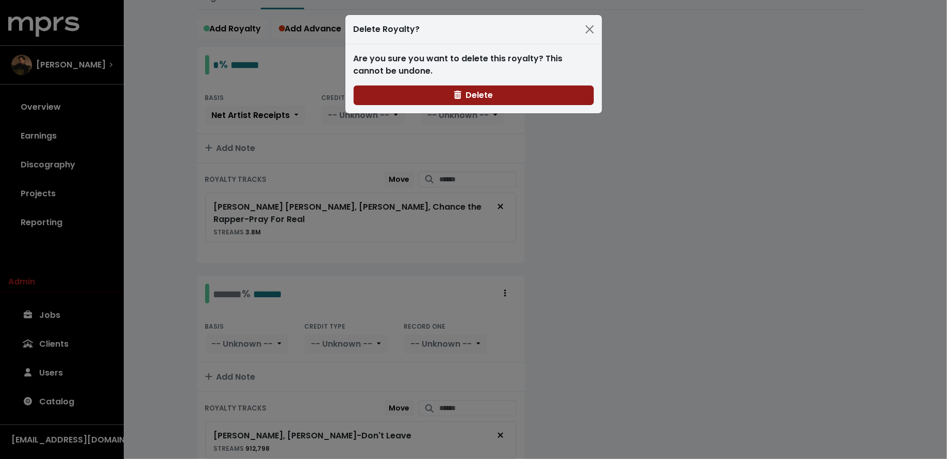
click at [481, 98] on span "Delete" at bounding box center [473, 95] width 39 height 12
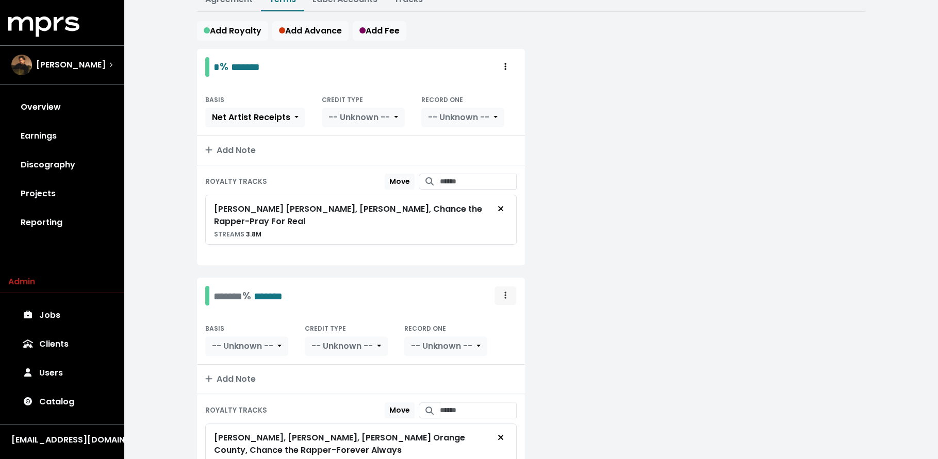
click at [504, 291] on icon "Royalty administration options" at bounding box center [505, 295] width 2 height 8
click at [487, 327] on link "Delete" at bounding box center [474, 335] width 81 height 16
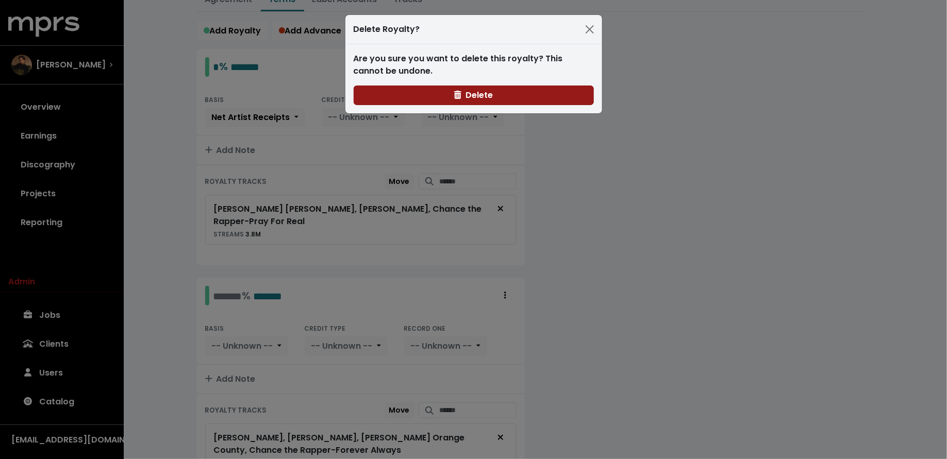
click at [479, 95] on span "Delete" at bounding box center [473, 95] width 39 height 12
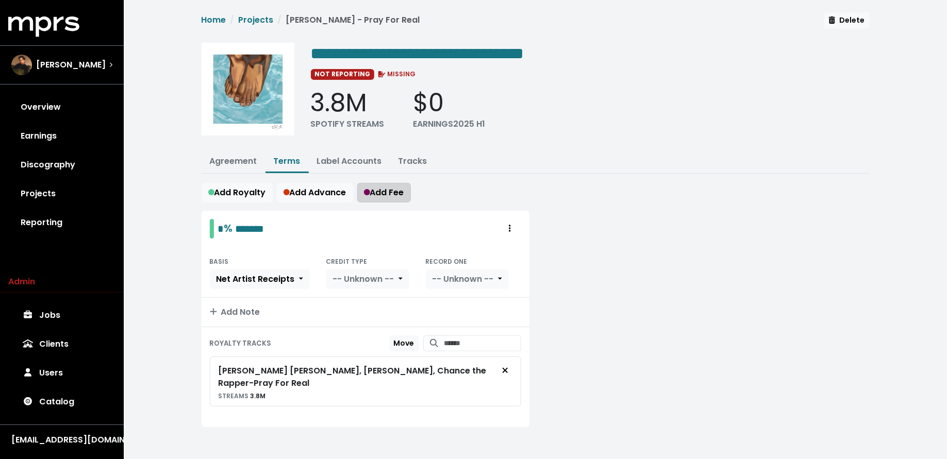
click at [366, 193] on icon "button" at bounding box center [367, 192] width 6 height 6
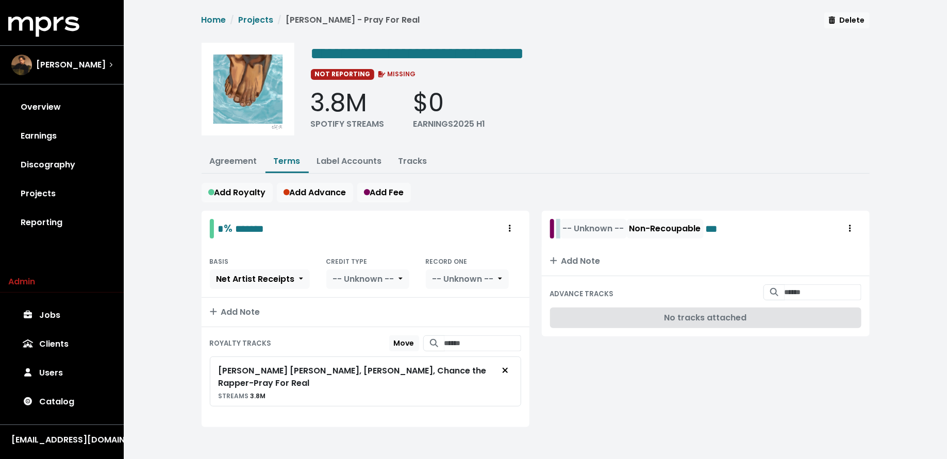
click at [559, 227] on div "-- Unknown -- Non-Recoupable ***" at bounding box center [640, 229] width 165 height 20
click at [606, 231] on span "-- Unknown --" at bounding box center [621, 229] width 61 height 12
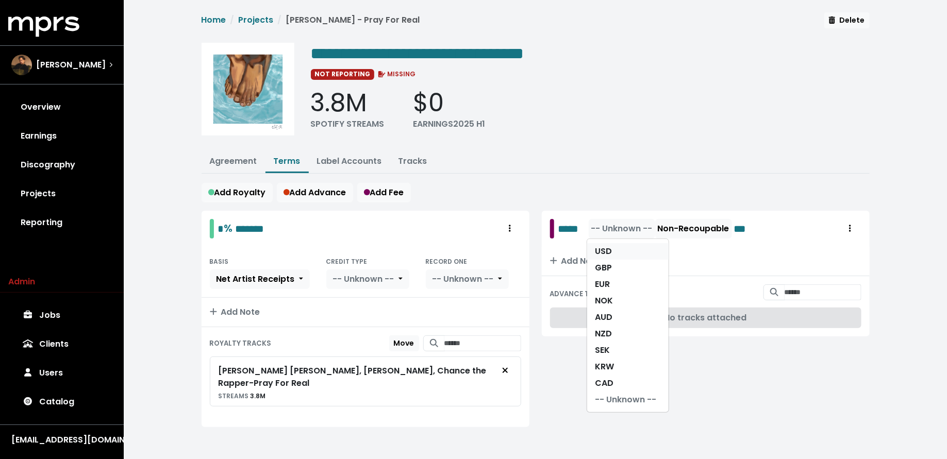
click at [607, 244] on link "USD" at bounding box center [627, 251] width 81 height 16
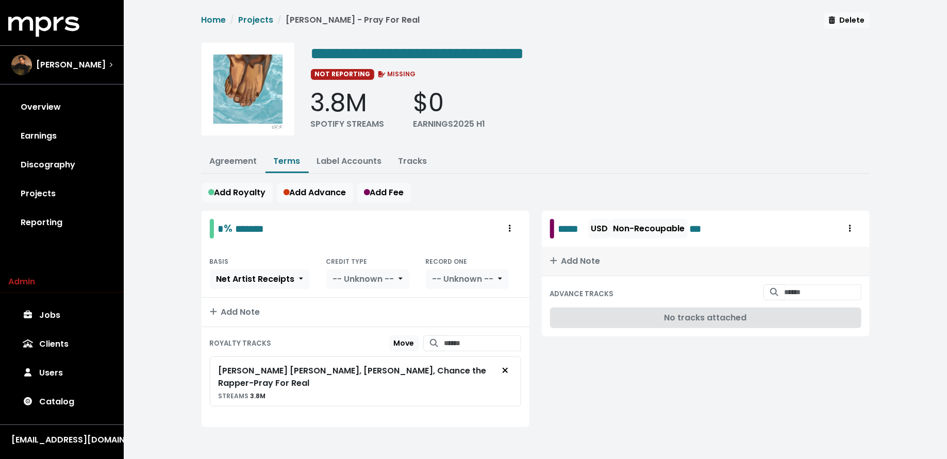
click at [604, 252] on button "Add Note" at bounding box center [706, 261] width 328 height 29
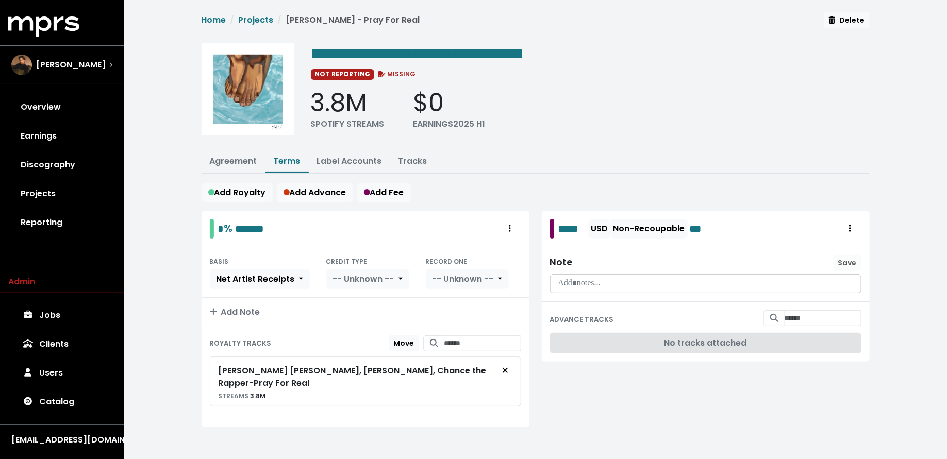
click at [604, 280] on p at bounding box center [706, 284] width 298 height 12
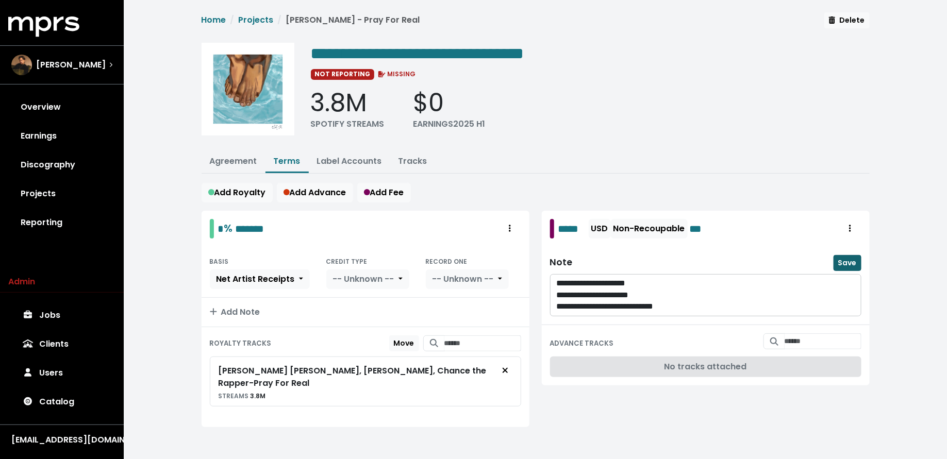
click at [841, 261] on span "Save" at bounding box center [847, 263] width 19 height 10
click at [709, 306] on p "**********" at bounding box center [706, 307] width 298 height 12
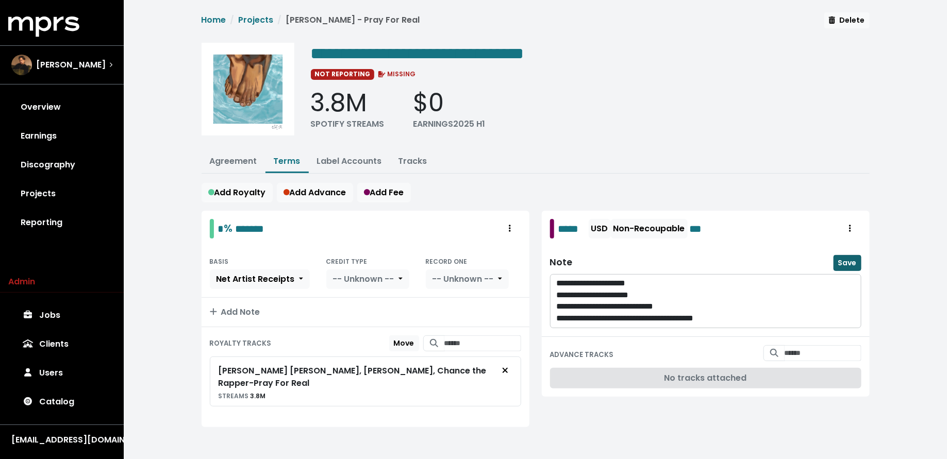
click at [854, 264] on span "Save" at bounding box center [847, 263] width 19 height 10
click at [784, 349] on input "Search for tracks by title and link them to this advance" at bounding box center [822, 353] width 77 height 16
type input "*********"
click at [410, 160] on link "Tracks" at bounding box center [412, 161] width 29 height 12
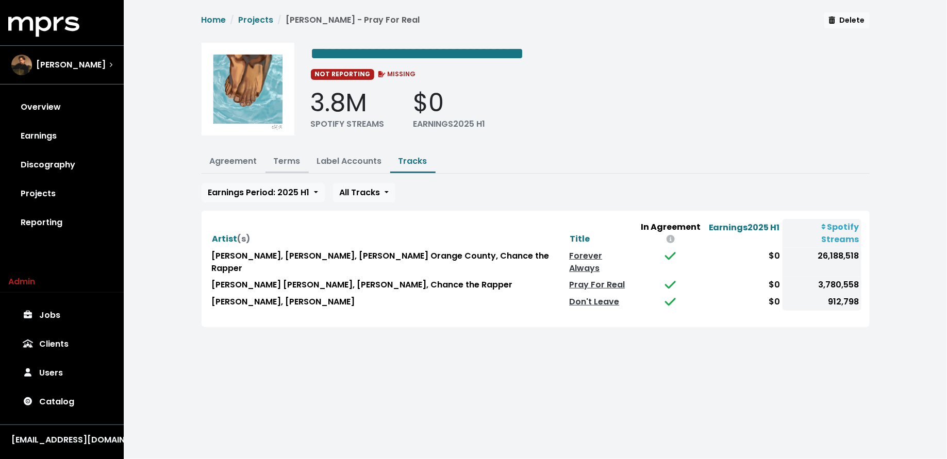
click at [299, 153] on button "Terms" at bounding box center [286, 162] width 43 height 22
click at [291, 159] on link "Terms" at bounding box center [287, 161] width 27 height 12
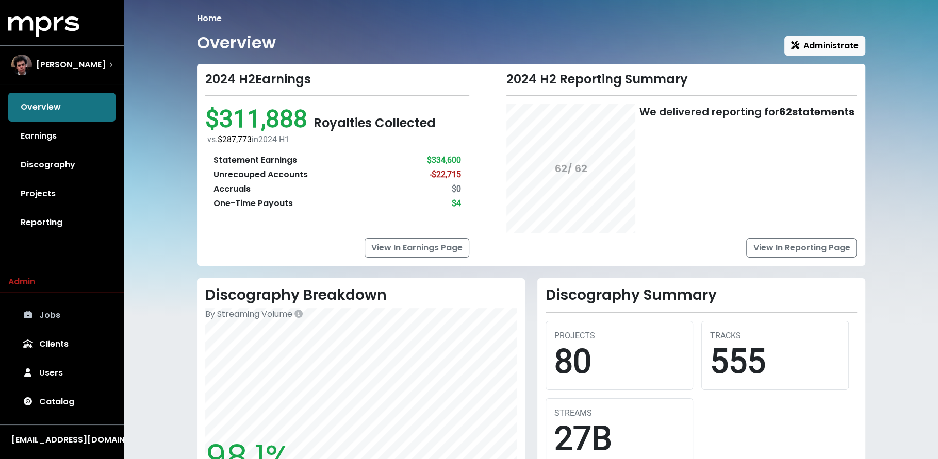
click at [60, 325] on link "Jobs" at bounding box center [61, 315] width 107 height 29
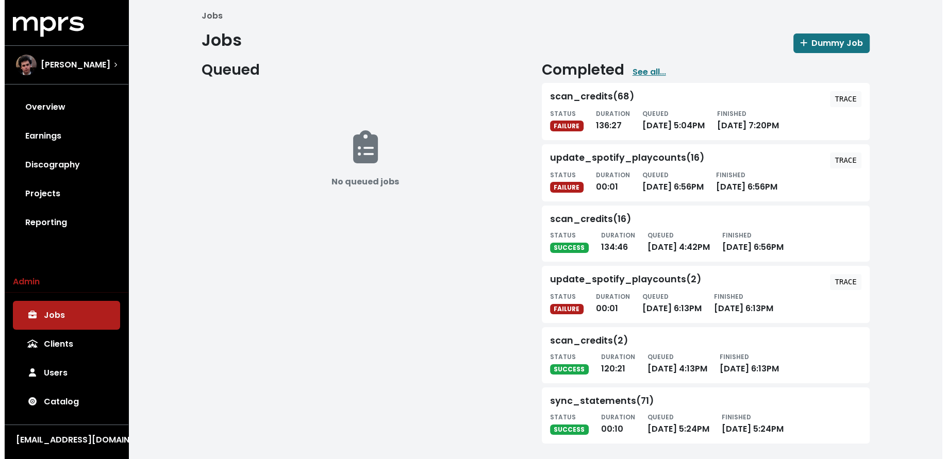
scroll to position [6, 0]
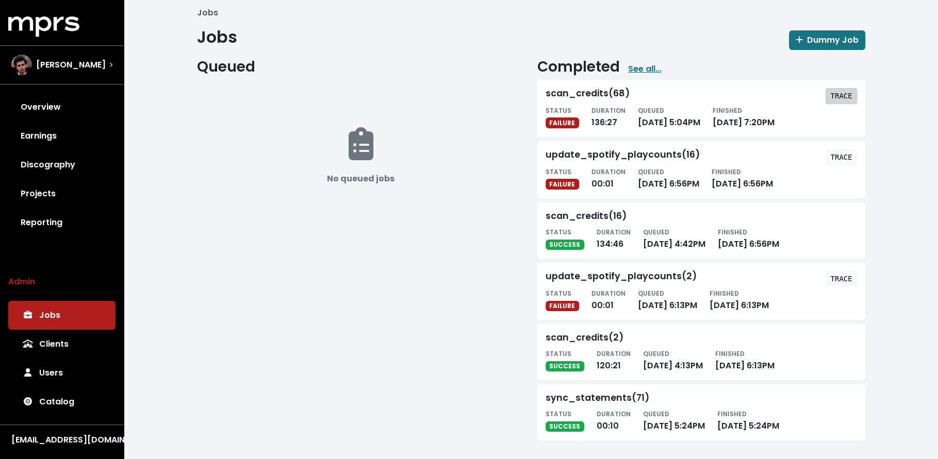
click at [839, 93] on tt "TRACE" at bounding box center [841, 96] width 22 height 8
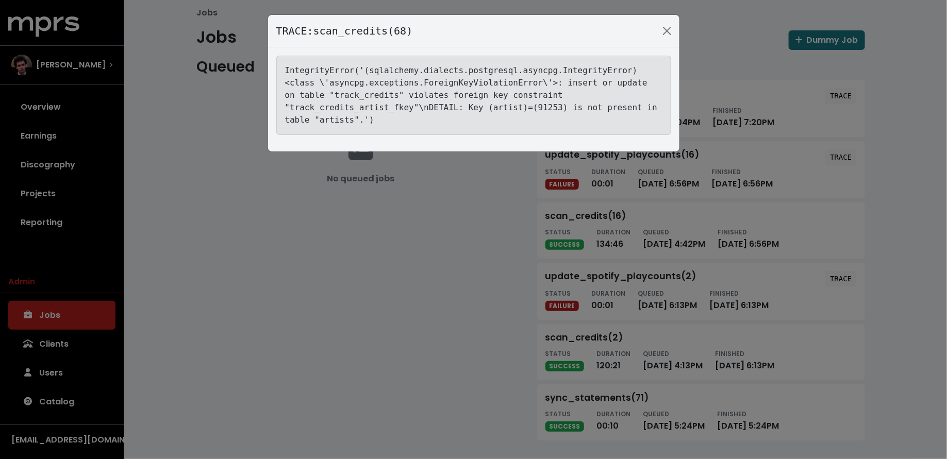
click at [383, 230] on div "TRACE: scan_credits(68) IntegrityError('(sqlalchemy.dialects.postgresql.asyncpg…" at bounding box center [473, 229] width 947 height 459
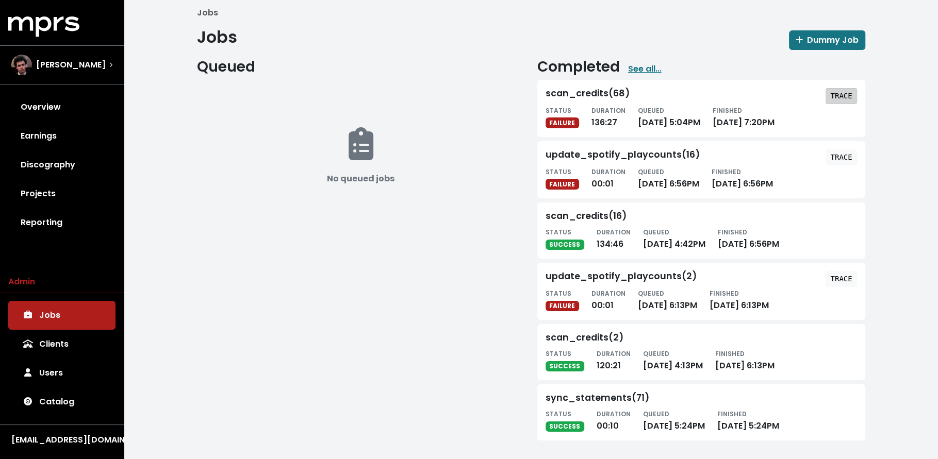
click at [825, 99] on button "TRACE" at bounding box center [840, 96] width 31 height 16
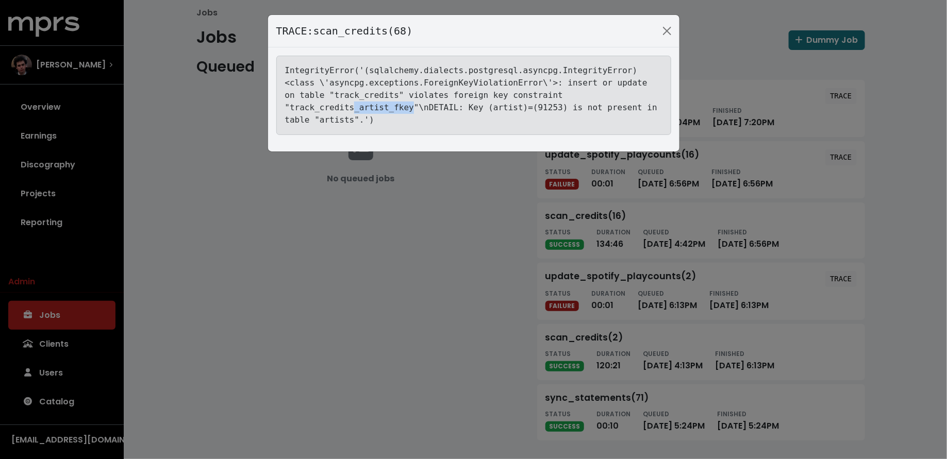
drag, startPoint x: 356, startPoint y: 107, endPoint x: 412, endPoint y: 108, distance: 55.7
click at [412, 108] on tt "IntegrityError('(sqlalchemy.dialects.postgresql.asyncpg.IntegrityError) <class …" at bounding box center [471, 94] width 372 height 59
click at [392, 240] on div "TRACE: scan_credits(68) IntegrityError('(sqlalchemy.dialects.postgresql.asyncpg…" at bounding box center [473, 229] width 947 height 459
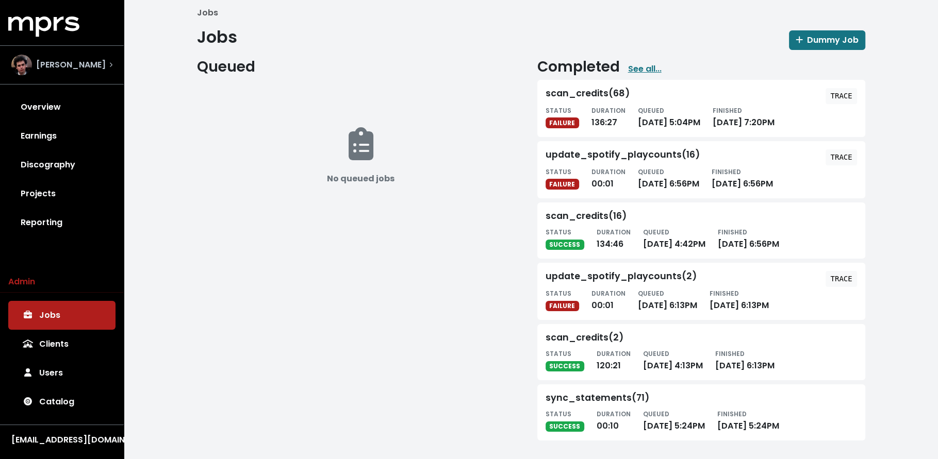
click at [42, 70] on span "James Ford" at bounding box center [71, 65] width 70 height 12
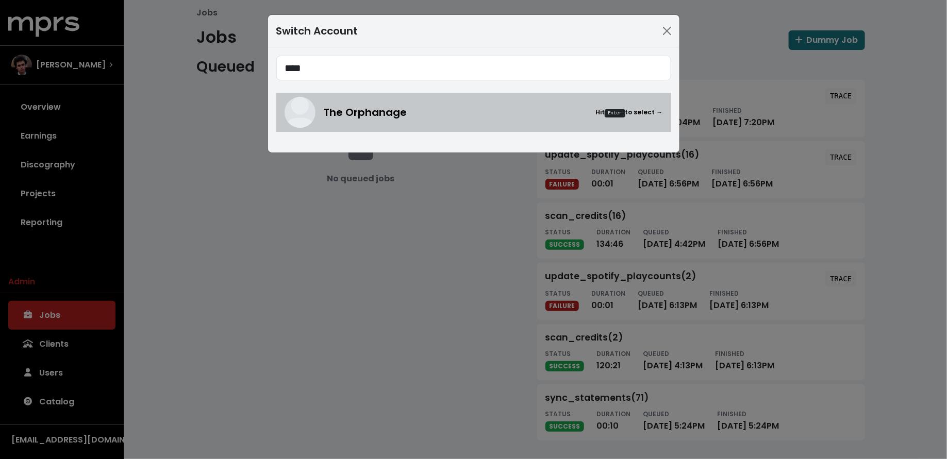
type input "****"
click at [295, 111] on img at bounding box center [300, 112] width 31 height 31
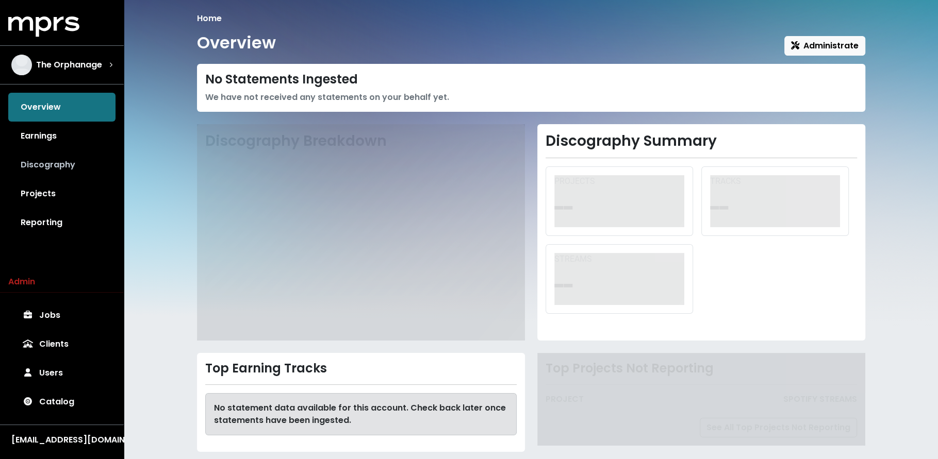
click at [54, 169] on link "Discography" at bounding box center [61, 164] width 107 height 29
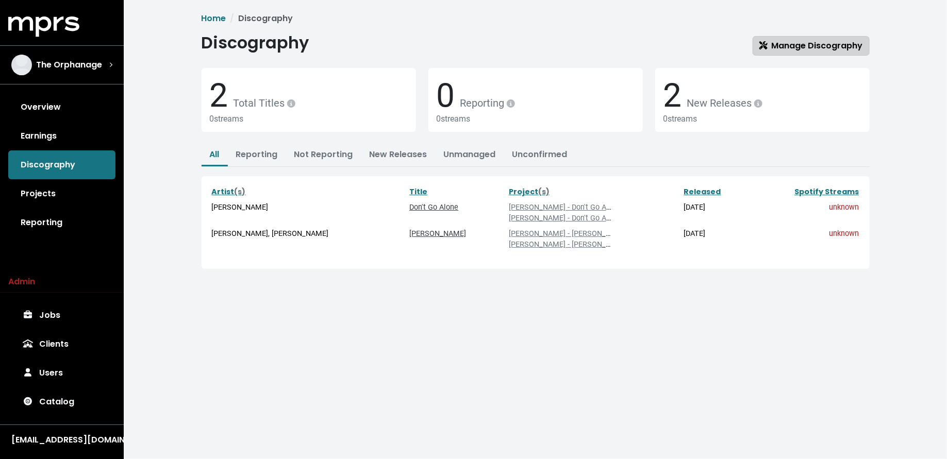
click at [761, 46] on icon at bounding box center [763, 45] width 8 height 8
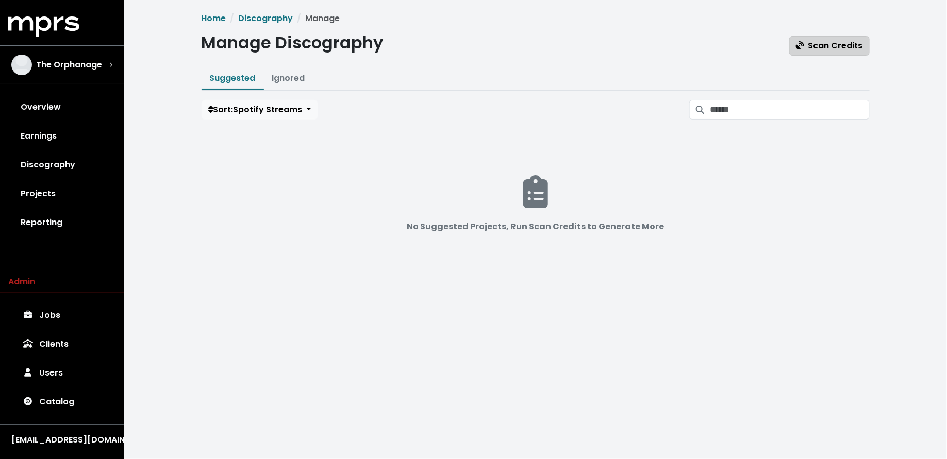
click at [855, 44] on span "Scan Credits" at bounding box center [829, 46] width 67 height 12
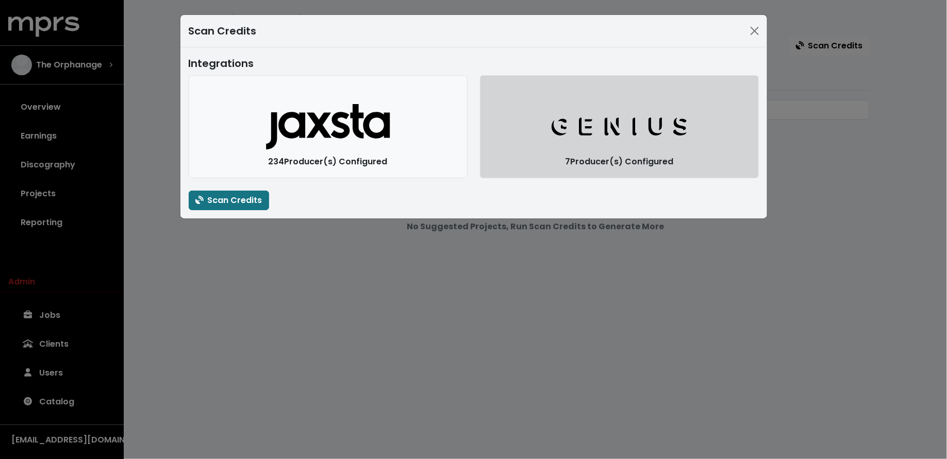
click at [521, 143] on button "Genius Logo" at bounding box center [619, 126] width 279 height 103
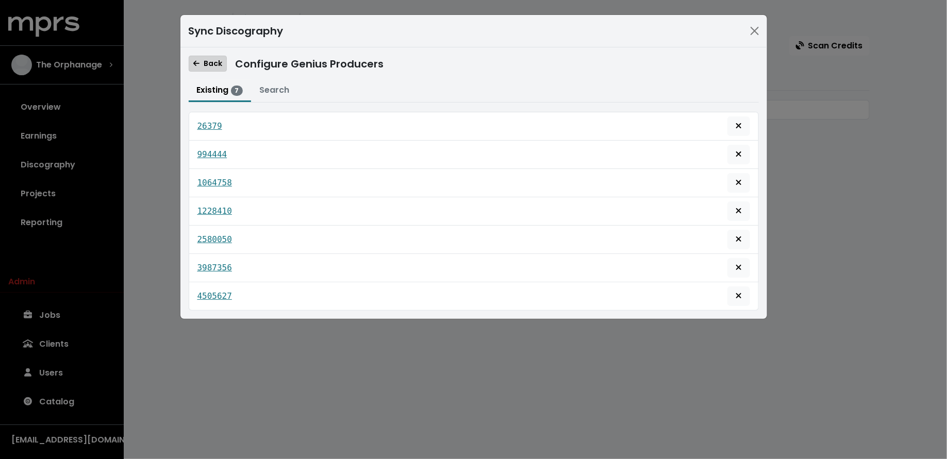
click at [212, 66] on span "Back" at bounding box center [207, 63] width 29 height 10
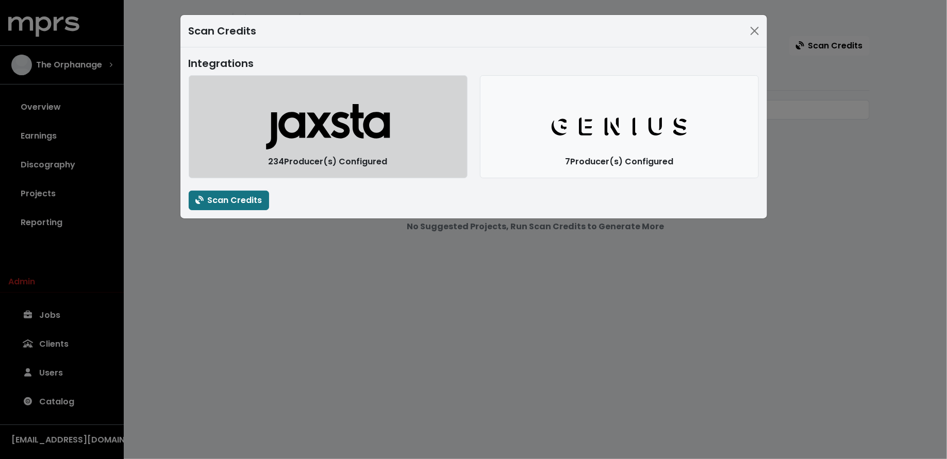
click at [254, 125] on button "Jaxsta Logo" at bounding box center [328, 126] width 279 height 103
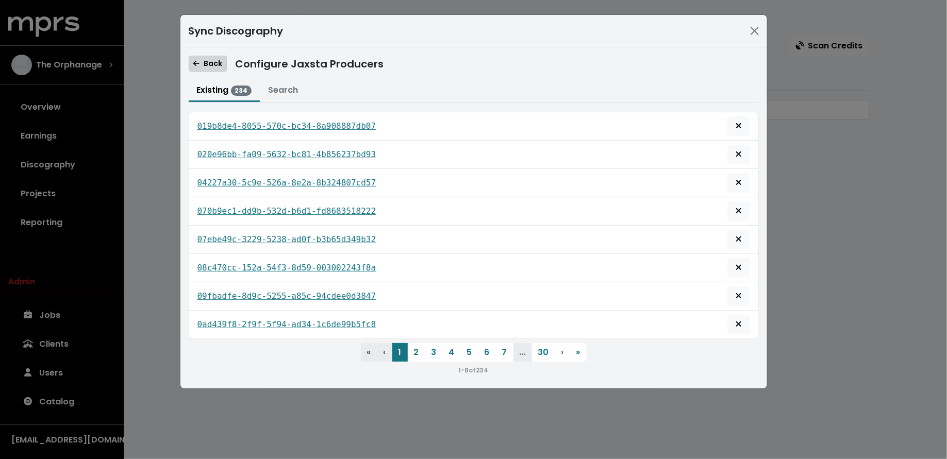
click at [210, 61] on span "Back" at bounding box center [207, 63] width 29 height 10
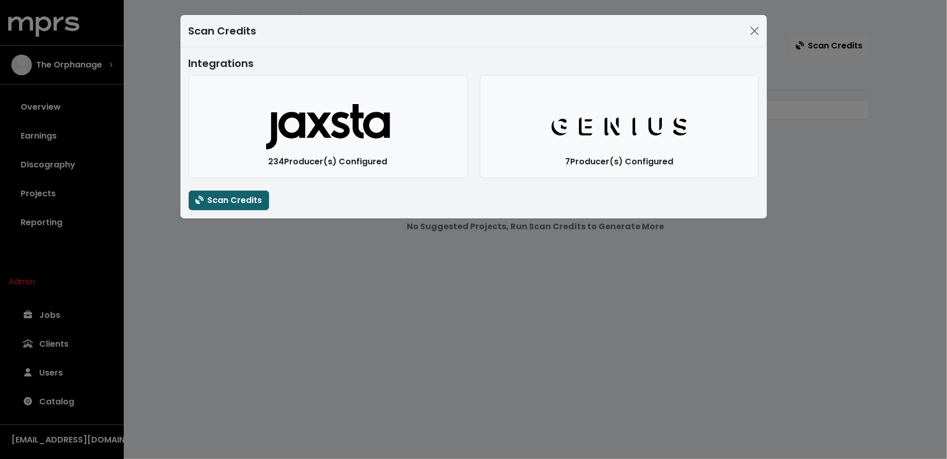
click at [243, 197] on span "Scan Credits" at bounding box center [228, 200] width 67 height 12
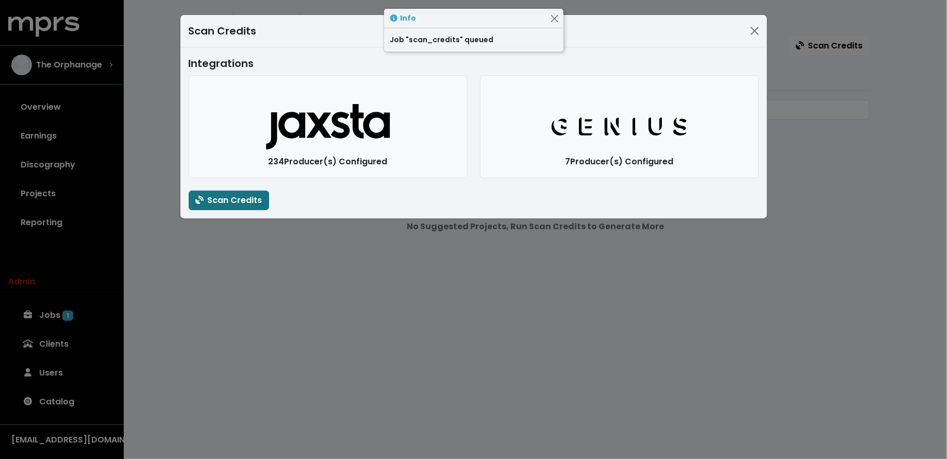
click at [240, 275] on div "Scan Credits Integrations Jaxsta Logo 234 Producer(s) Configured Genius Logo 7 …" at bounding box center [473, 229] width 947 height 459
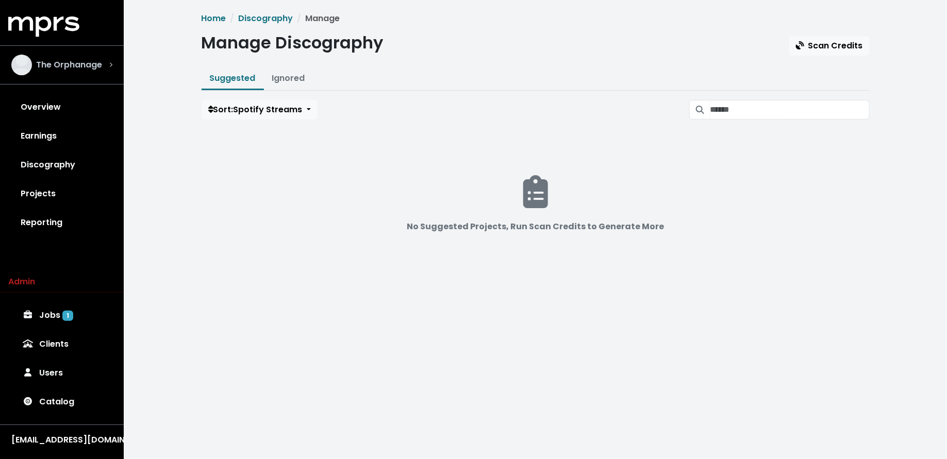
click at [53, 60] on span "The Orphanage" at bounding box center [69, 65] width 66 height 12
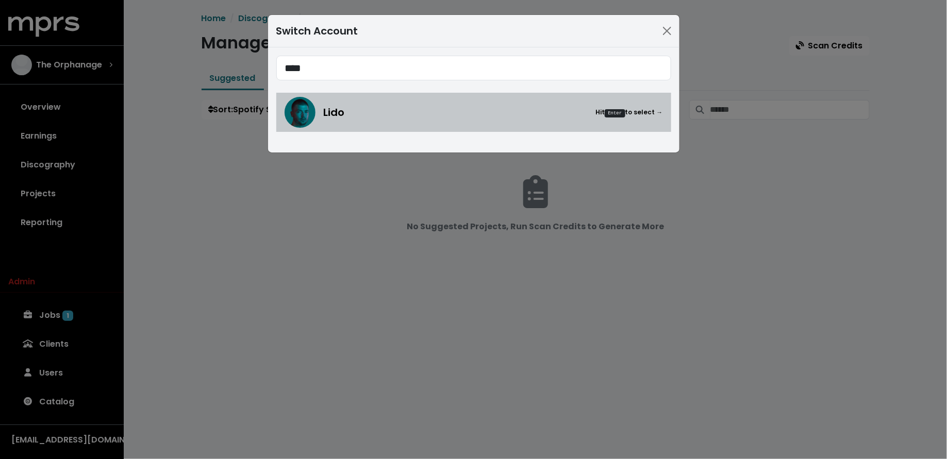
type input "****"
click at [281, 111] on link "Lido Hit Enter to select →" at bounding box center [473, 112] width 395 height 39
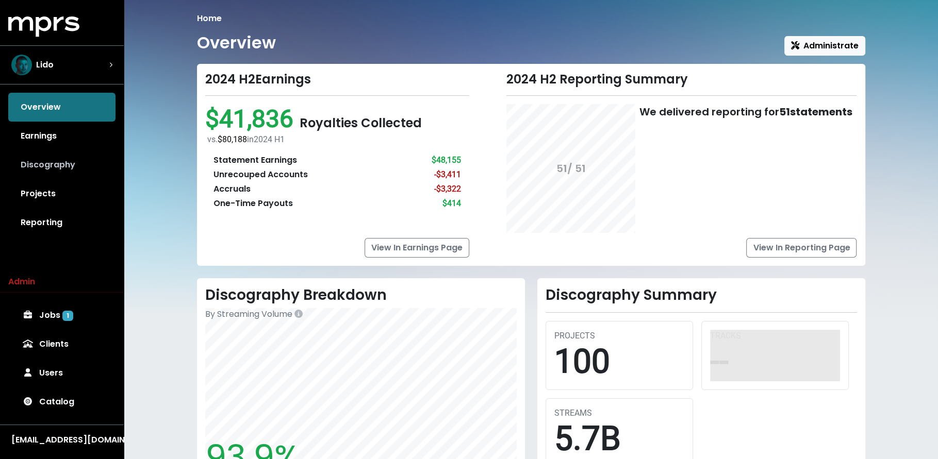
click at [99, 155] on link "Discography" at bounding box center [61, 164] width 107 height 29
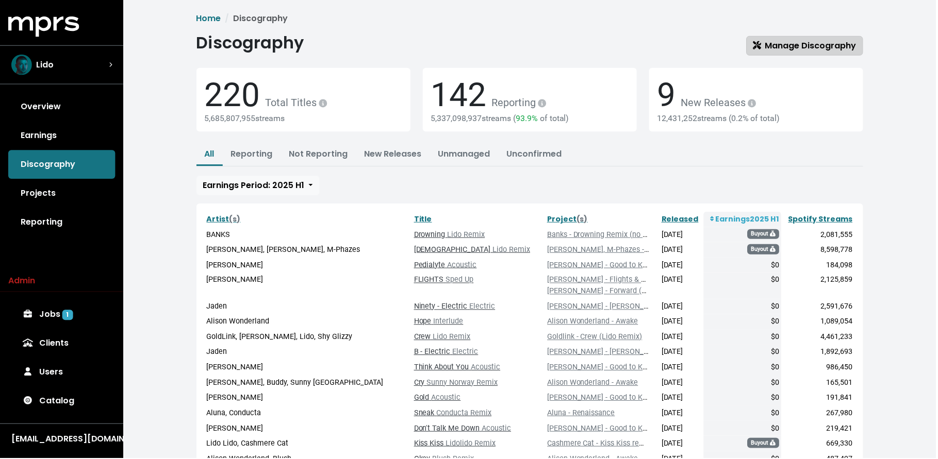
click at [802, 44] on span "Manage Discography" at bounding box center [807, 46] width 104 height 12
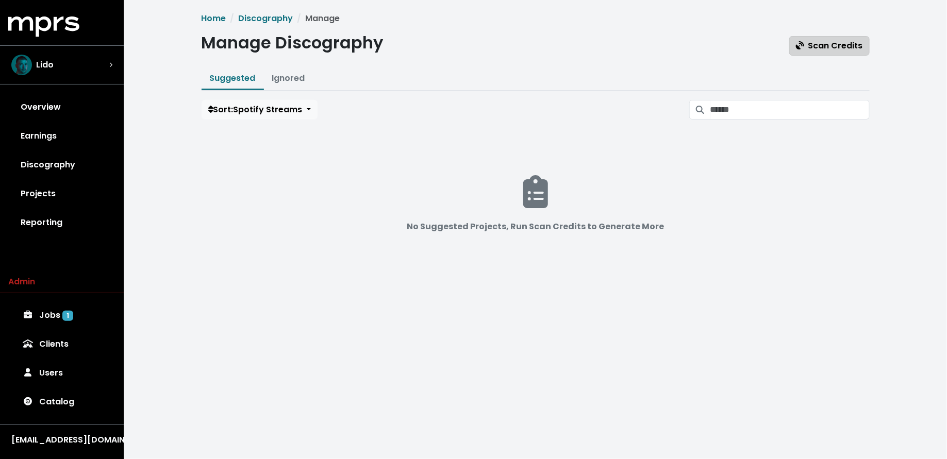
click at [811, 43] on span "Scan Credits" at bounding box center [829, 46] width 67 height 12
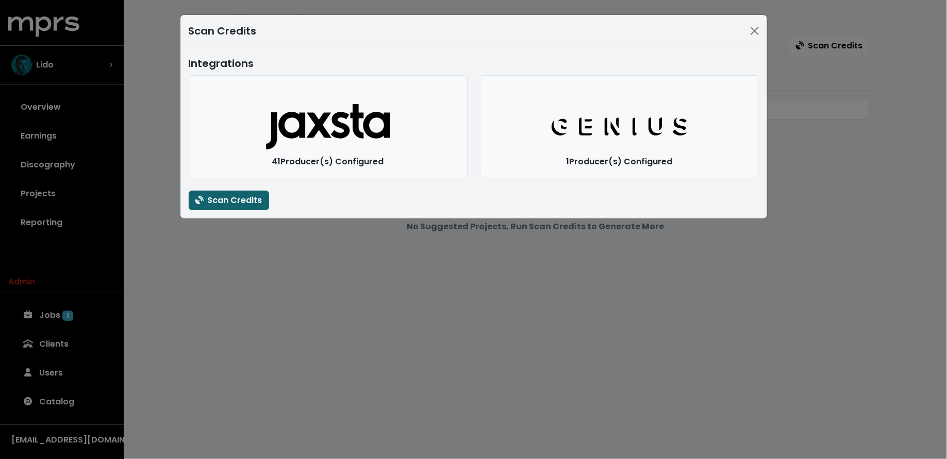
click at [265, 197] on button "Scan Credits" at bounding box center [229, 201] width 80 height 20
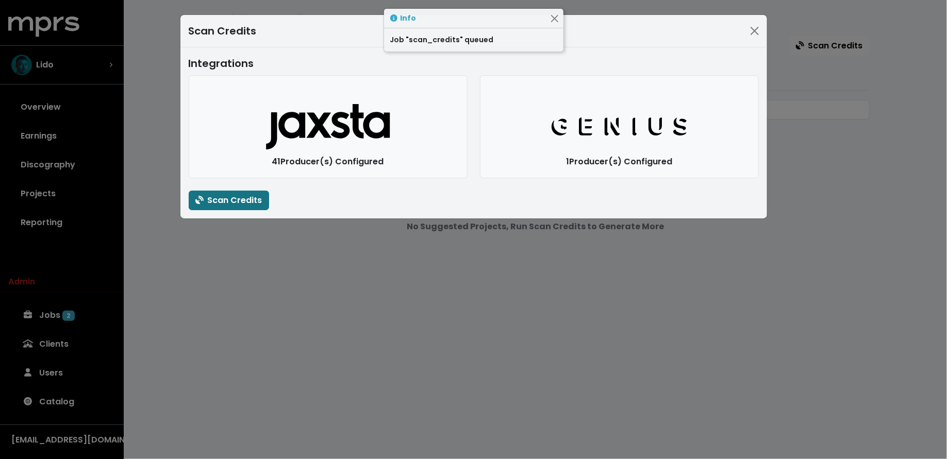
click at [262, 274] on div "Scan Credits Integrations Jaxsta Logo 41 Producer(s) Configured Genius Logo 1 P…" at bounding box center [473, 229] width 947 height 459
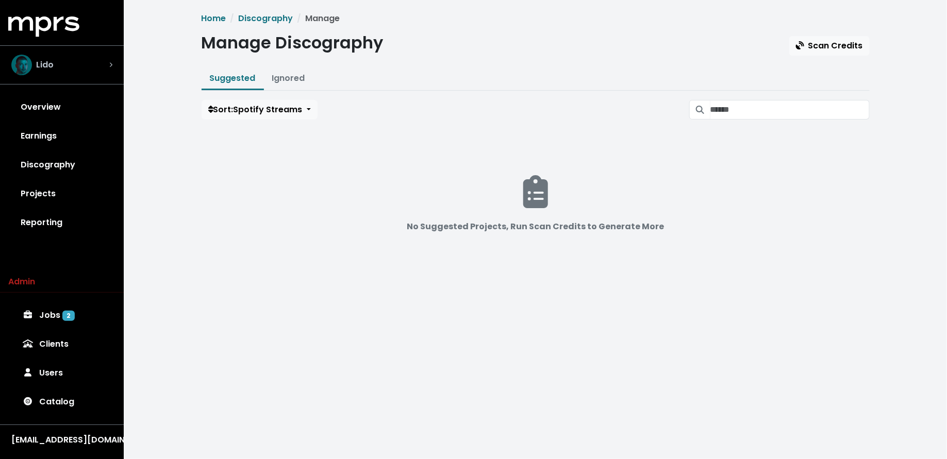
click at [91, 65] on div "Lido" at bounding box center [61, 65] width 101 height 21
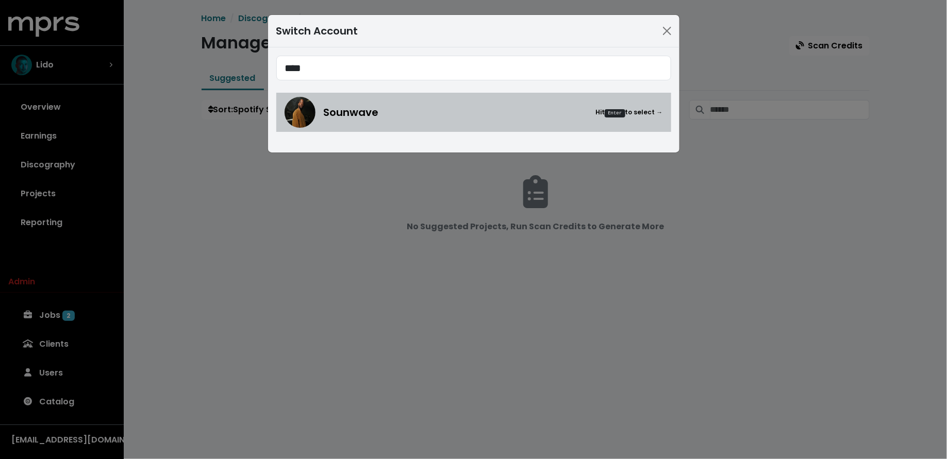
type input "****"
click at [403, 122] on div "Sounwave Hit Enter to select →" at bounding box center [474, 112] width 378 height 31
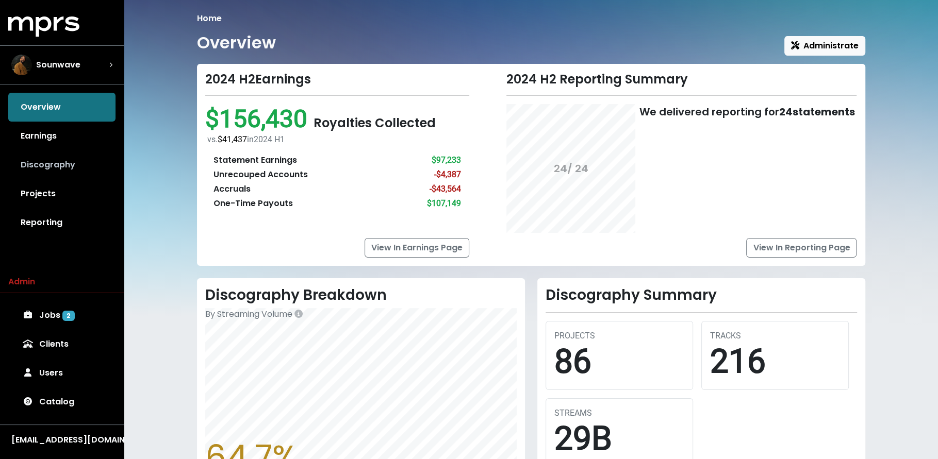
click at [90, 165] on link "Discography" at bounding box center [61, 164] width 107 height 29
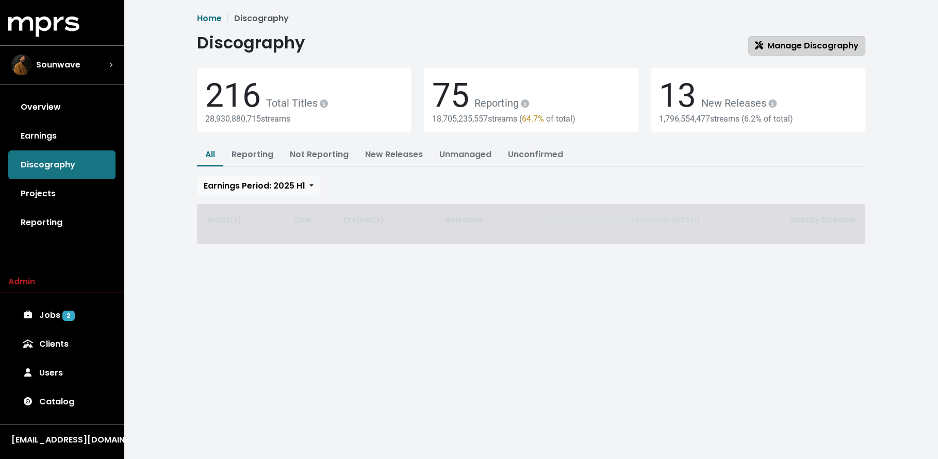
click at [833, 46] on span "Manage Discography" at bounding box center [807, 46] width 104 height 12
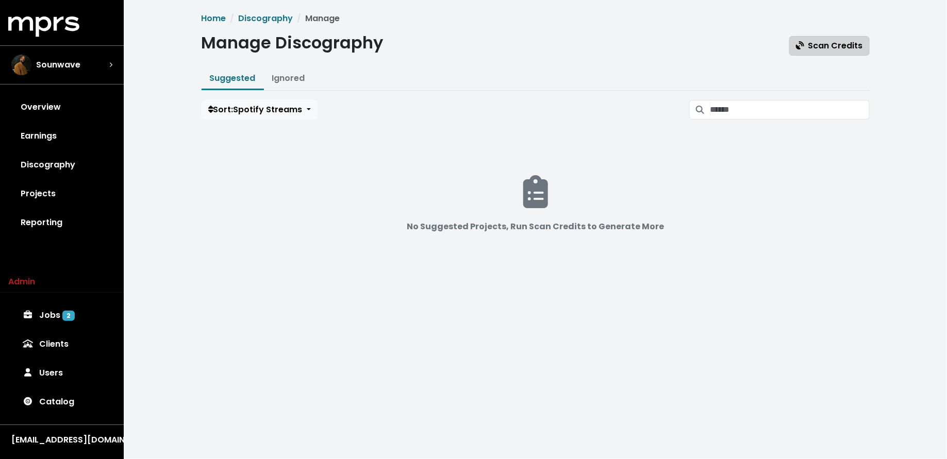
click at [793, 55] on button "Scan Credits" at bounding box center [829, 46] width 80 height 20
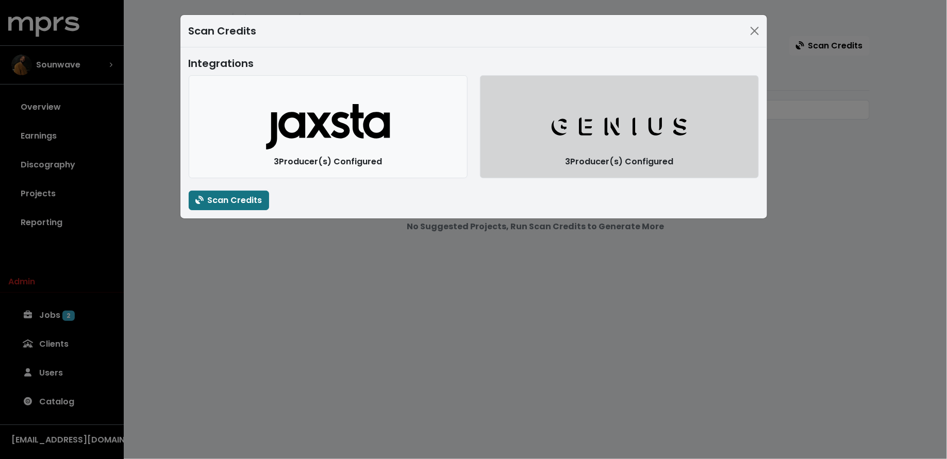
click at [608, 148] on button "Genius Logo" at bounding box center [619, 126] width 279 height 103
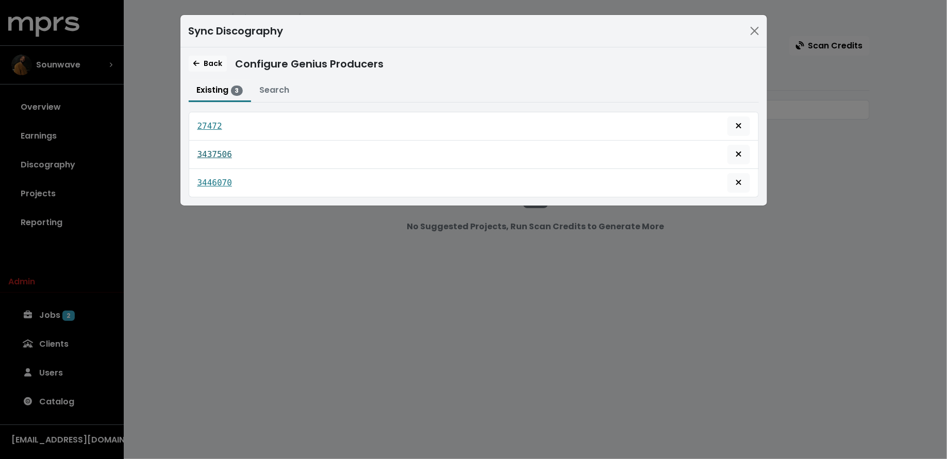
click at [221, 152] on tt "3437506" at bounding box center [214, 154] width 35 height 10
click at [221, 178] on tt "3446070" at bounding box center [214, 183] width 35 height 10
click at [206, 124] on tt "27472" at bounding box center [209, 126] width 25 height 10
click at [202, 58] on span "Back" at bounding box center [207, 63] width 29 height 10
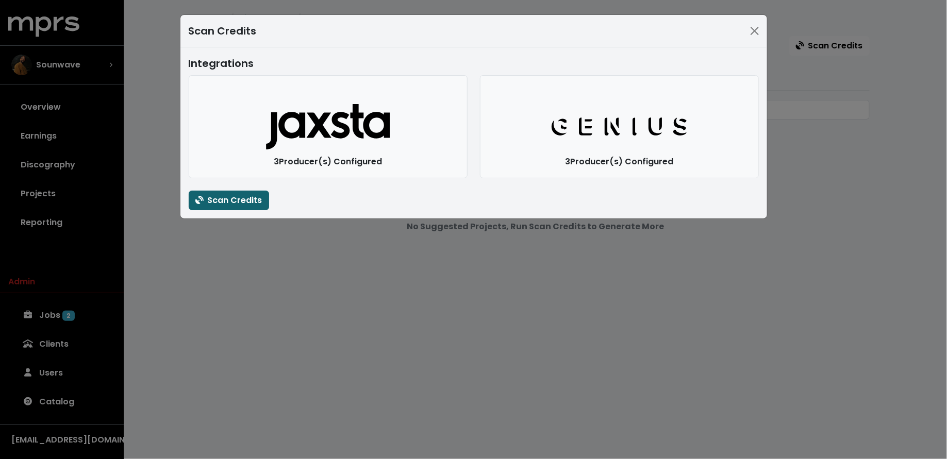
click at [224, 197] on span "Scan Credits" at bounding box center [228, 200] width 67 height 12
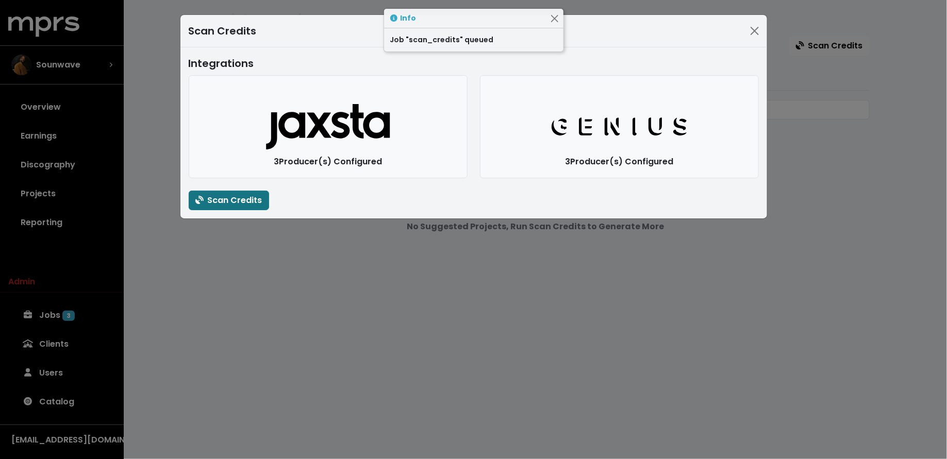
click at [232, 278] on div "Scan Credits Integrations Jaxsta Logo 3 Producer(s) Configured Genius Logo 3 Pr…" at bounding box center [473, 229] width 947 height 459
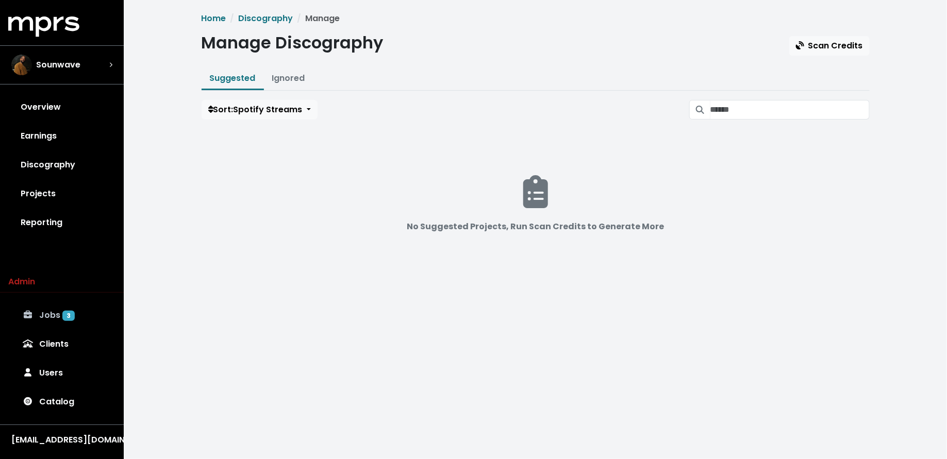
click at [64, 326] on link "Jobs 3" at bounding box center [61, 315] width 107 height 29
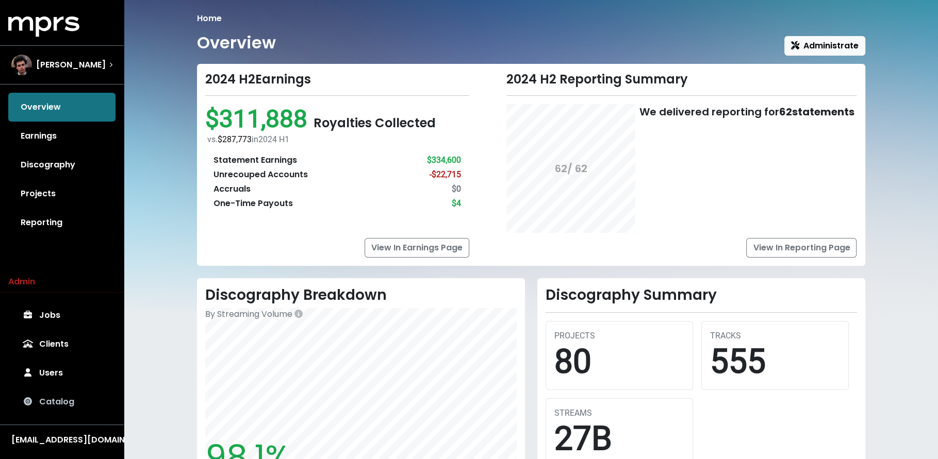
click at [60, 408] on link "Catalog" at bounding box center [61, 402] width 107 height 29
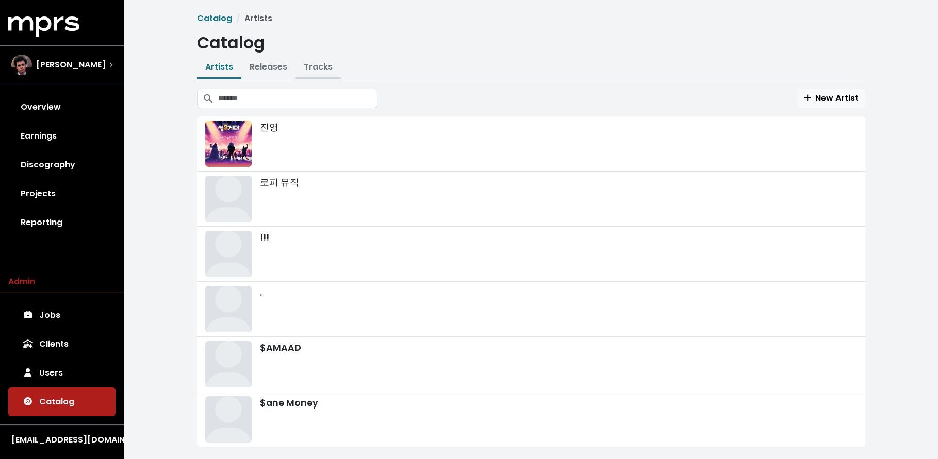
click at [323, 63] on link "Tracks" at bounding box center [318, 67] width 29 height 12
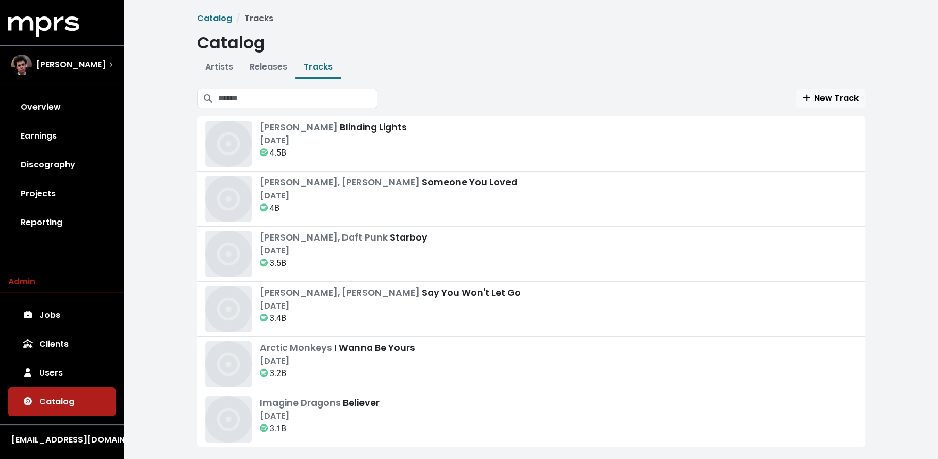
click at [326, 109] on div "New Track The Weeknd Blinding Lights Nov 29th, 2019 4.5B Niall Horan, Lewis Cap…" at bounding box center [531, 291] width 668 height 404
click at [324, 98] on input "Search tracks" at bounding box center [297, 99] width 159 height 20
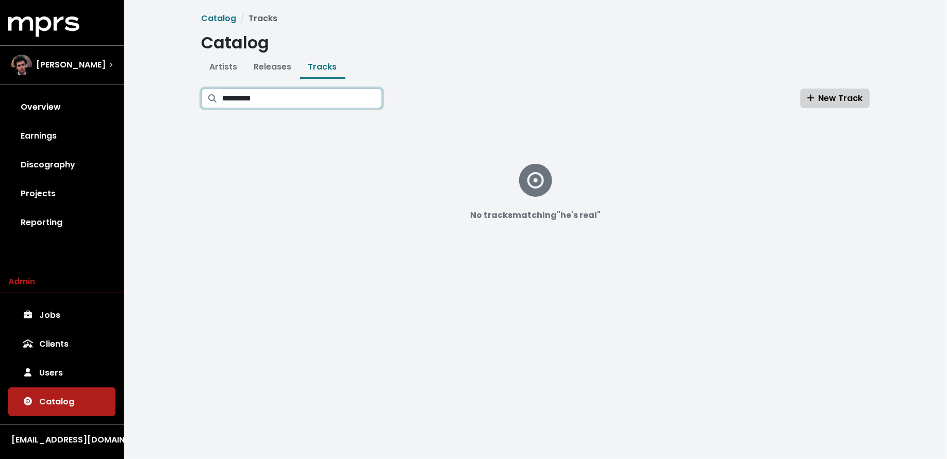
type input "*********"
click at [802, 97] on button "New Track" at bounding box center [834, 99] width 69 height 20
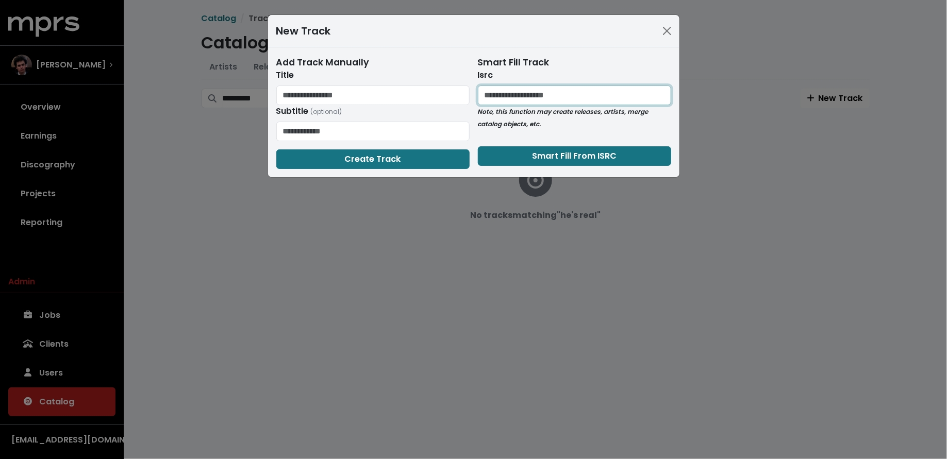
click at [537, 91] on input "text" at bounding box center [574, 96] width 193 height 20
paste input "**********"
type input "**********"
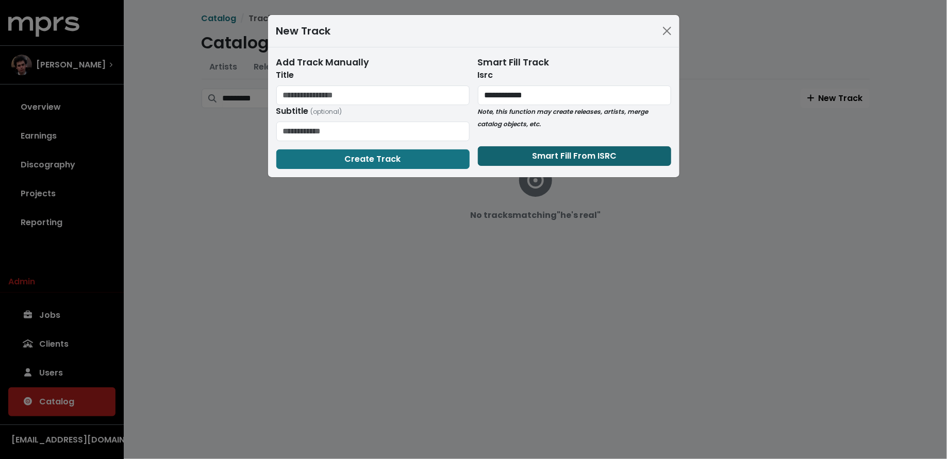
click at [536, 146] on button "Smart Fill From ISRC" at bounding box center [574, 156] width 193 height 20
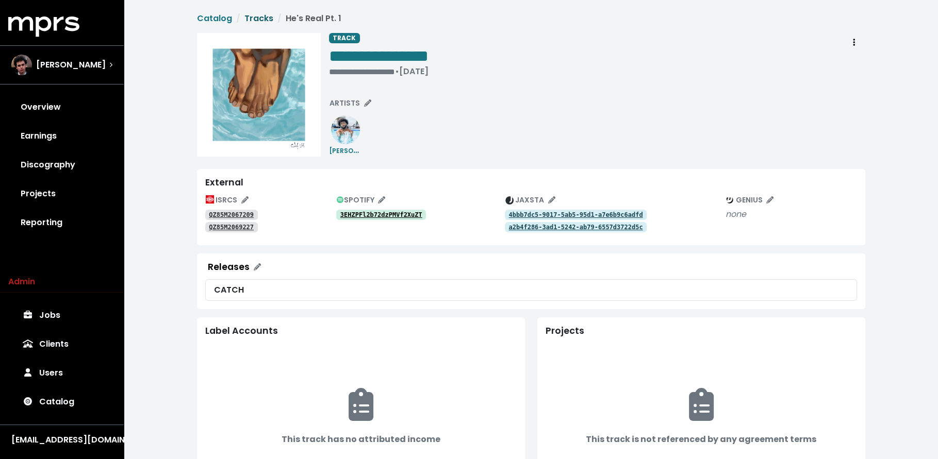
click at [249, 14] on link "Tracks" at bounding box center [258, 18] width 29 height 12
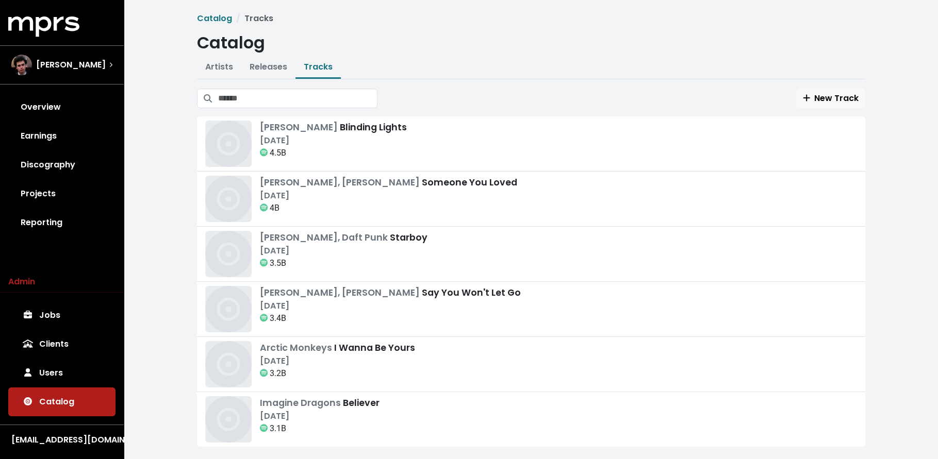
click at [825, 109] on div "New Track The Weeknd Blinding Lights Nov 29th, 2019 4.5B Niall Horan, Lewis Cap…" at bounding box center [531, 291] width 668 height 404
click at [837, 102] on span "New Track" at bounding box center [830, 98] width 56 height 12
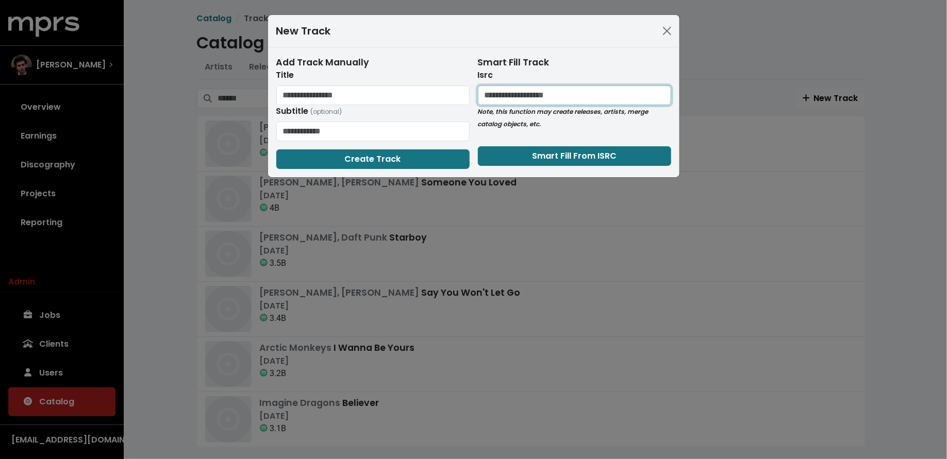
click at [518, 97] on input "text" at bounding box center [574, 96] width 193 height 20
paste input "**********"
type input "**********"
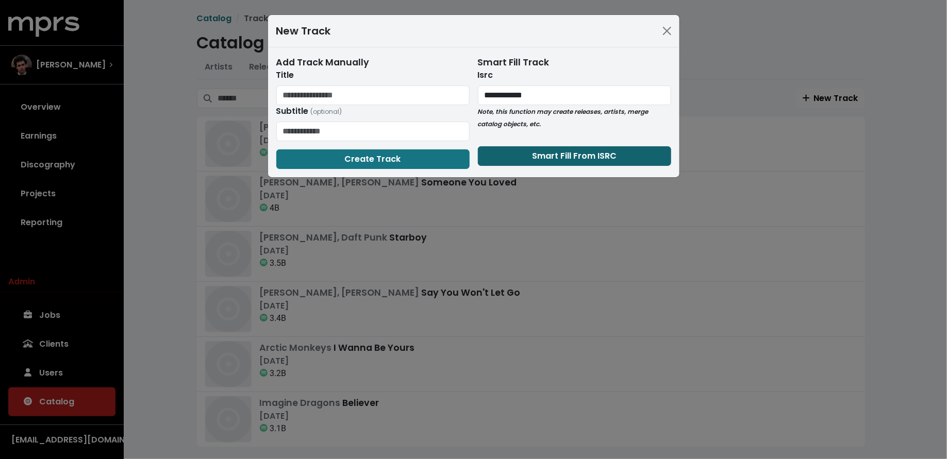
click at [521, 150] on button "Smart Fill From ISRC" at bounding box center [574, 156] width 193 height 20
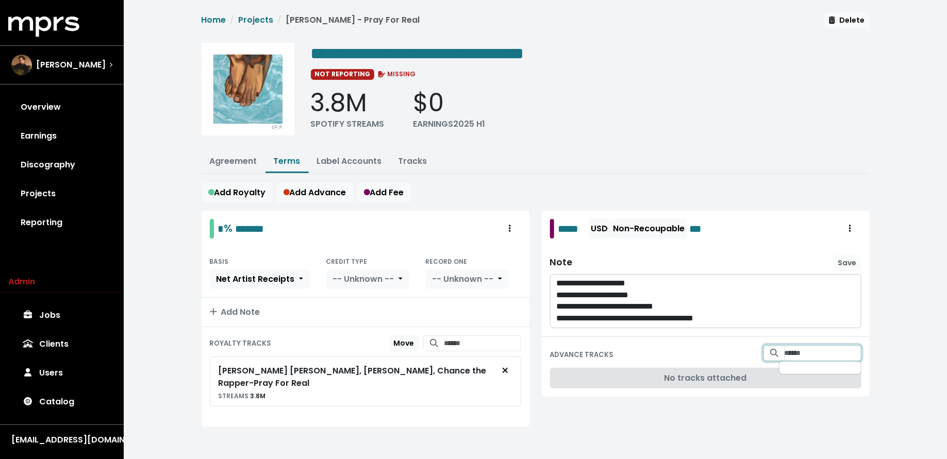
click at [798, 345] on input "Search for tracks by title and link them to this advance" at bounding box center [822, 353] width 77 height 16
click at [842, 372] on icon "Add advance target" at bounding box center [843, 375] width 6 height 7
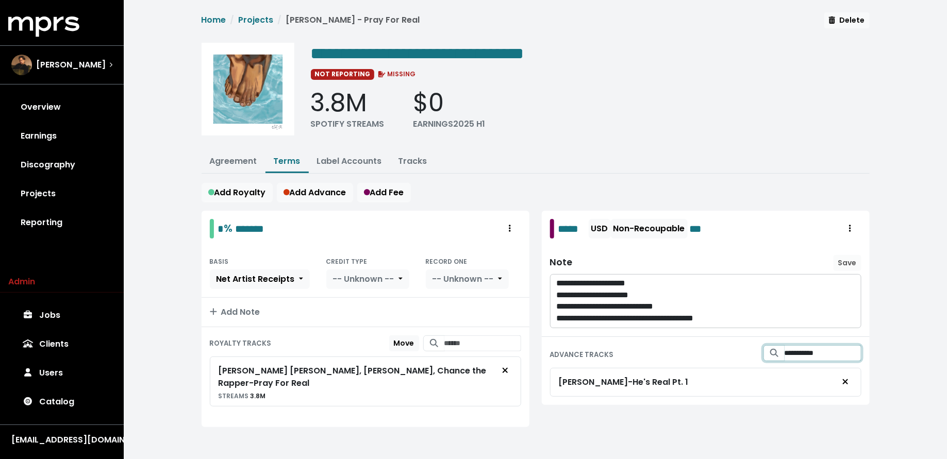
click at [824, 349] on input "**********" at bounding box center [822, 353] width 77 height 16
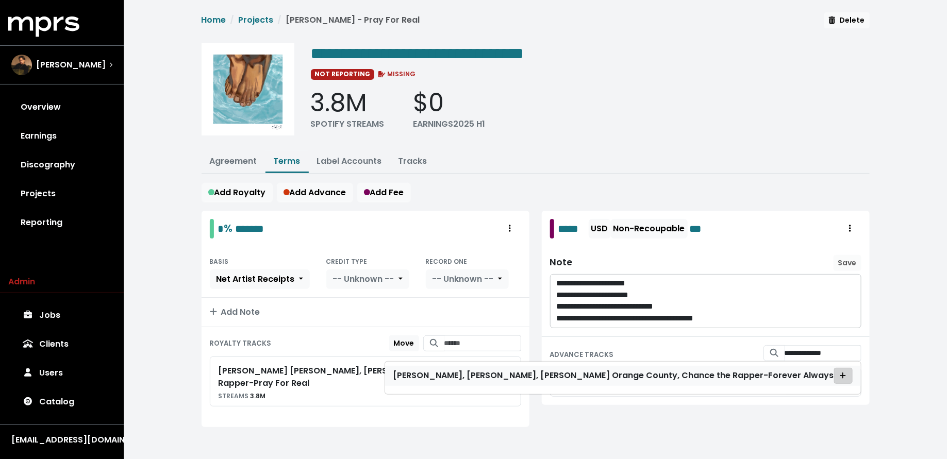
click at [836, 376] on button "Add advance target" at bounding box center [843, 376] width 19 height 16
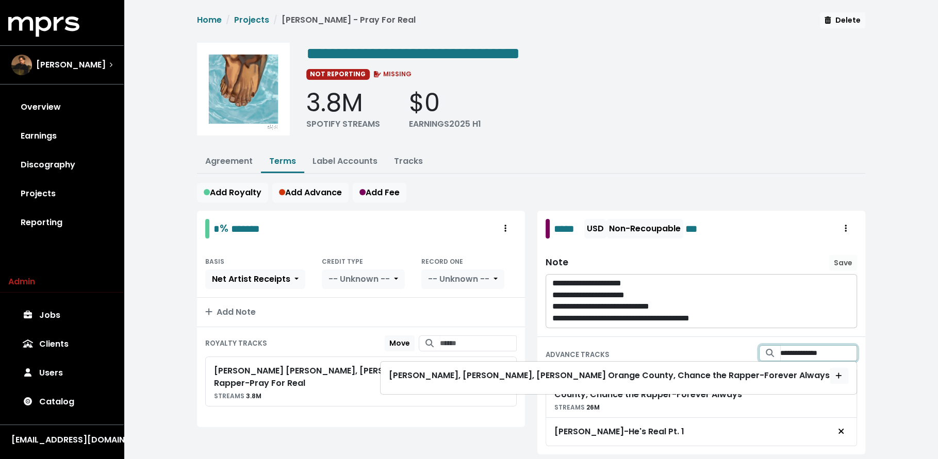
click at [792, 350] on input "**********" at bounding box center [818, 353] width 77 height 16
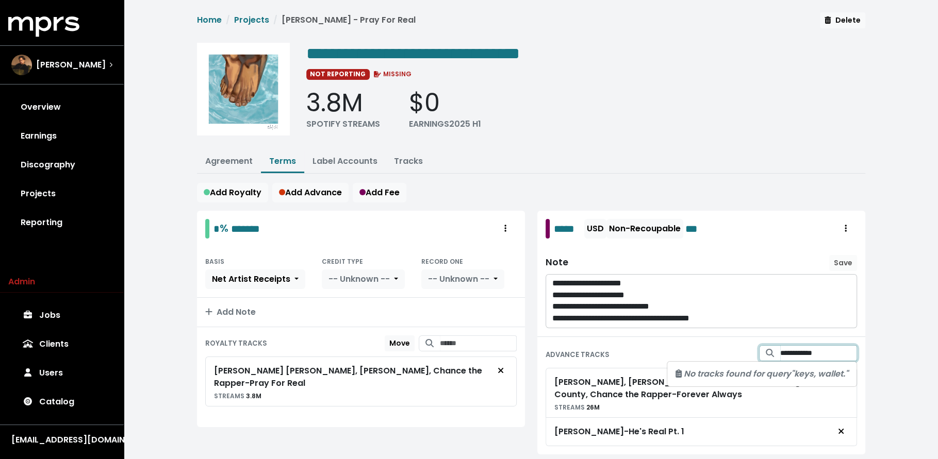
type input "**********"
click at [797, 345] on input "Search for tracks by title and link them to this advance" at bounding box center [818, 353] width 77 height 16
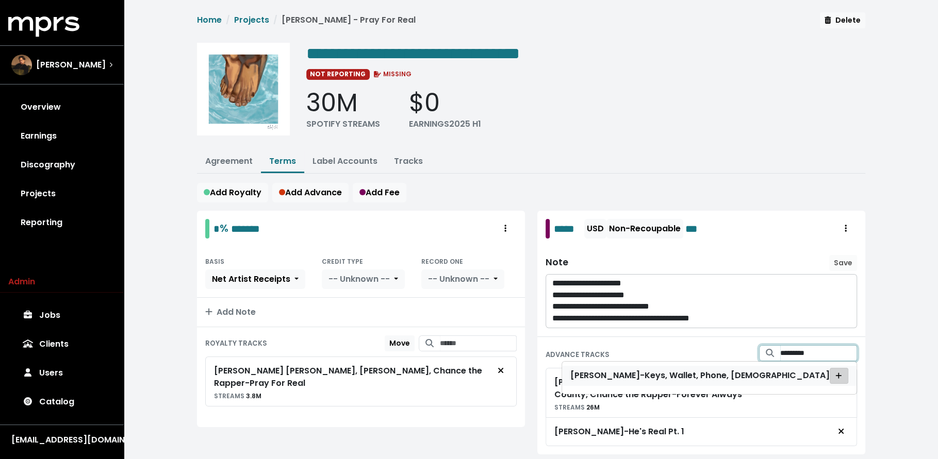
type input "*********"
click at [842, 374] on span "Add advance target" at bounding box center [838, 376] width 9 height 11
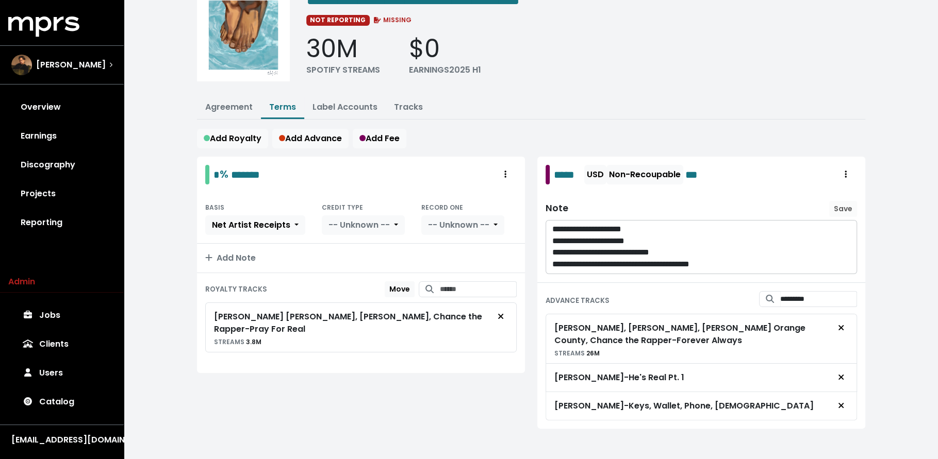
scroll to position [55, 0]
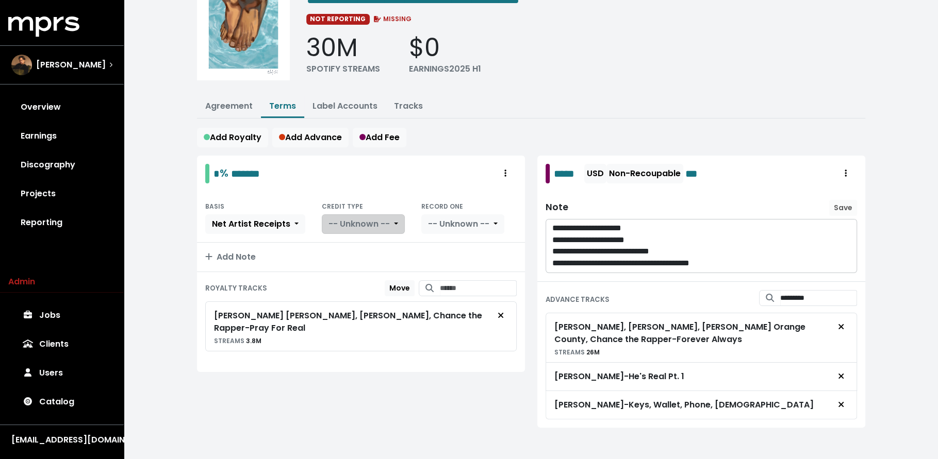
click at [389, 225] on button "-- Unknown --" at bounding box center [363, 224] width 83 height 20
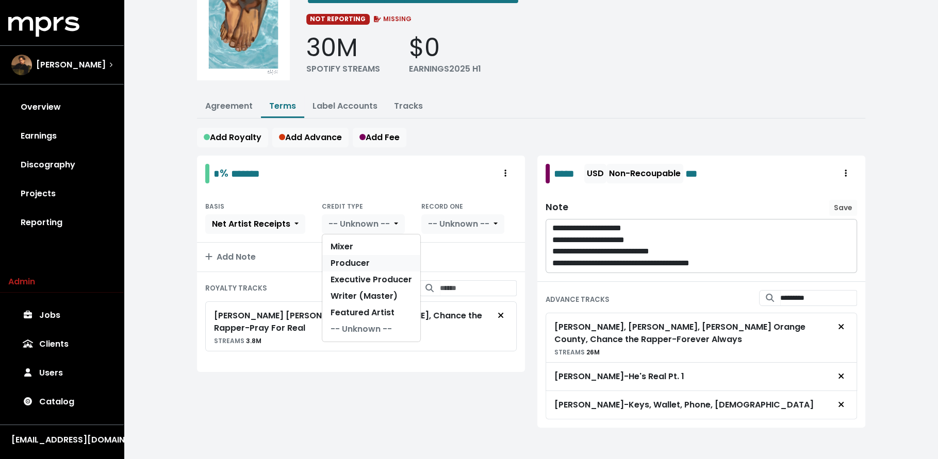
click at [391, 258] on link "Producer" at bounding box center [371, 263] width 98 height 16
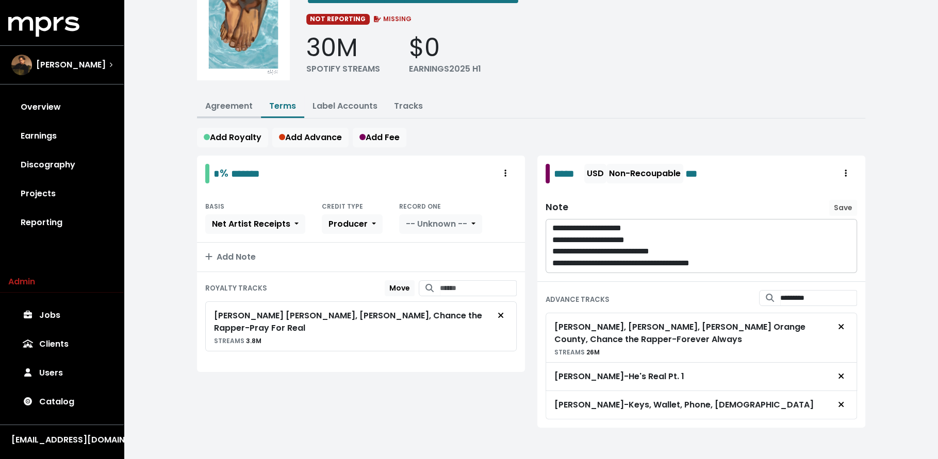
click at [227, 103] on link "Agreement" at bounding box center [228, 106] width 47 height 12
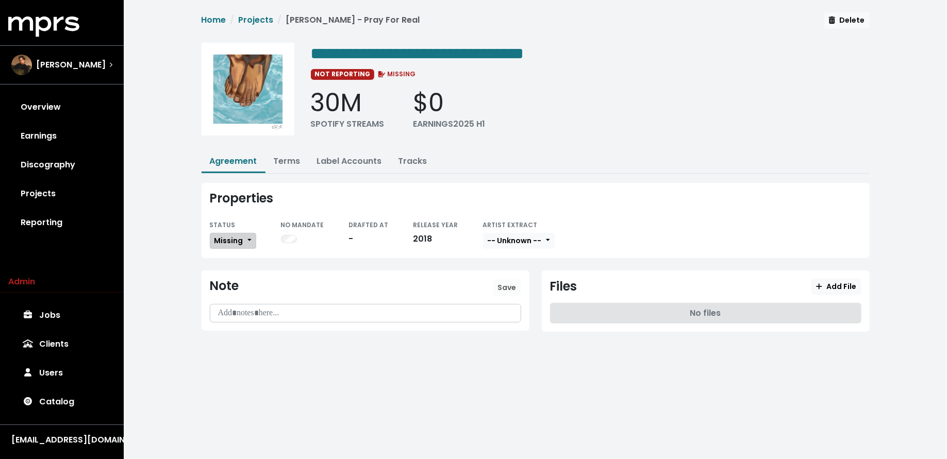
click at [250, 240] on button "Missing" at bounding box center [233, 241] width 46 height 16
click at [255, 348] on link "Fully Executed" at bounding box center [258, 344] width 97 height 16
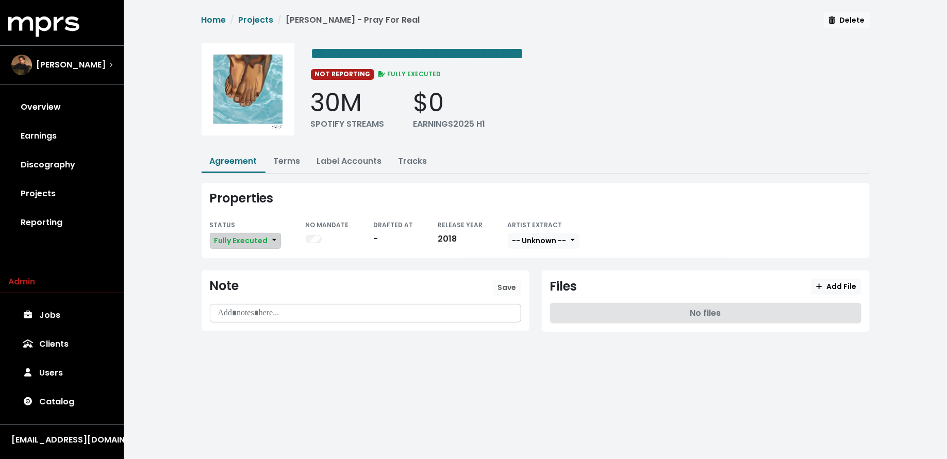
click at [237, 233] on button "Fully Executed" at bounding box center [245, 241] width 71 height 16
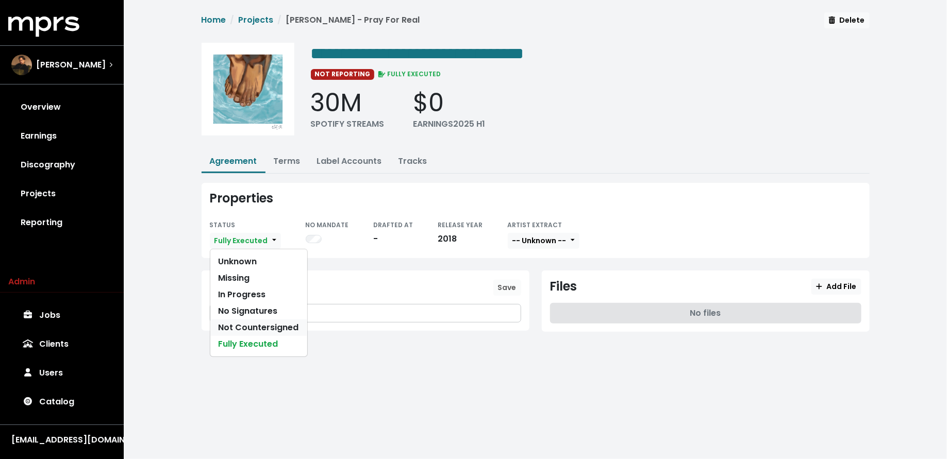
click at [252, 324] on link "Not Countersigned" at bounding box center [258, 328] width 97 height 16
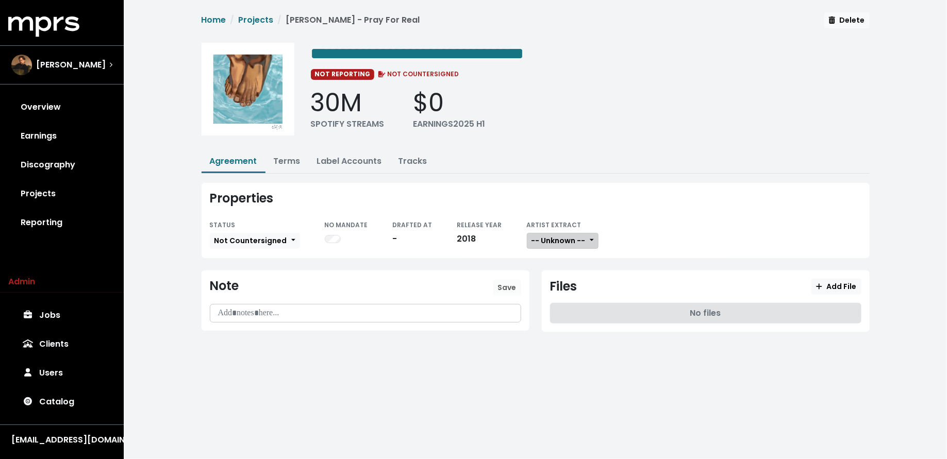
click at [560, 244] on button "-- Unknown --" at bounding box center [563, 241] width 72 height 16
click at [563, 293] on link "Not Available" at bounding box center [567, 295] width 81 height 16
click at [833, 291] on button "Add File" at bounding box center [835, 287] width 49 height 16
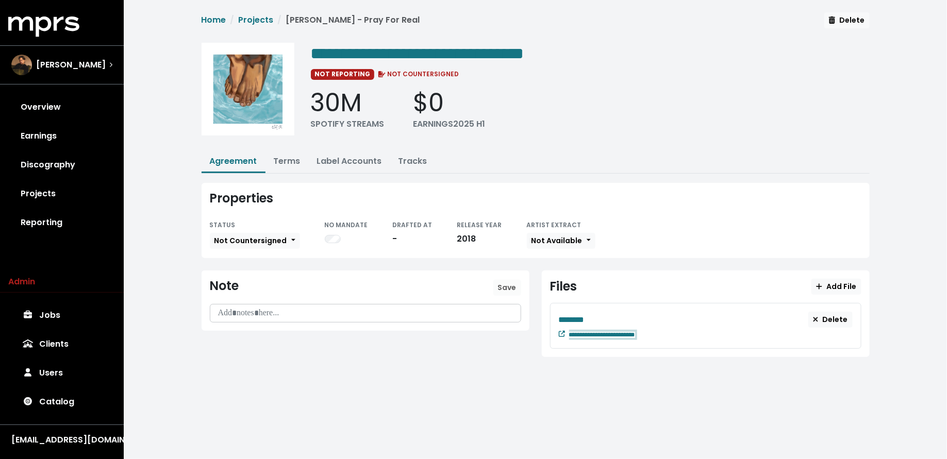
click at [664, 328] on div "**********" at bounding box center [710, 334] width 283 height 12
paste span "Edit value"
click at [605, 313] on div "********" at bounding box center [684, 319] width 250 height 13
click at [279, 171] on ul "Agreement Terms Label Accounts Tracks" at bounding box center [536, 162] width 668 height 23
click at [282, 163] on link "Terms" at bounding box center [287, 161] width 27 height 12
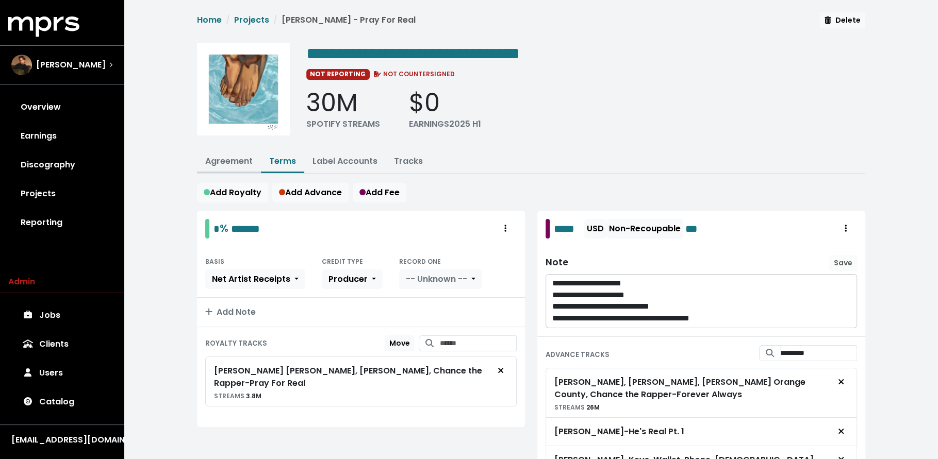
click at [228, 163] on link "Agreement" at bounding box center [228, 161] width 47 height 12
